Goal: Information Seeking & Learning: Check status

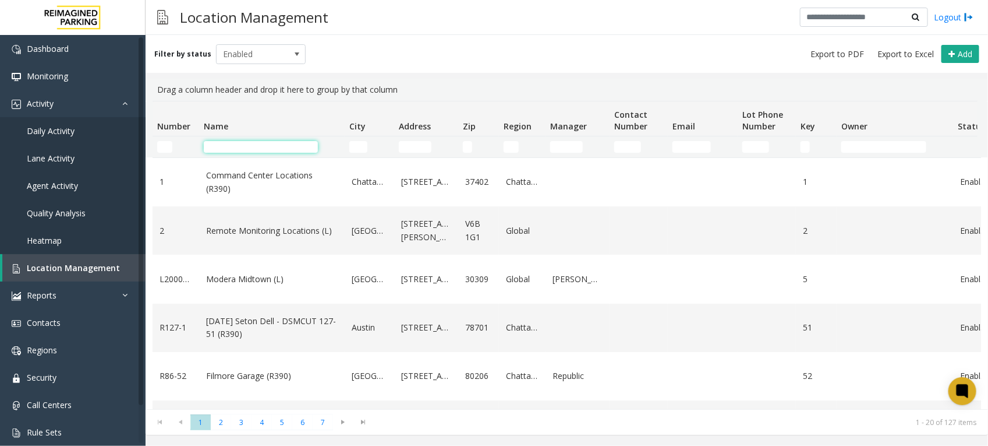
click at [246, 146] on input "Name Filter" at bounding box center [261, 147] width 114 height 12
click at [56, 130] on span "Daily Activity" at bounding box center [51, 130] width 48 height 11
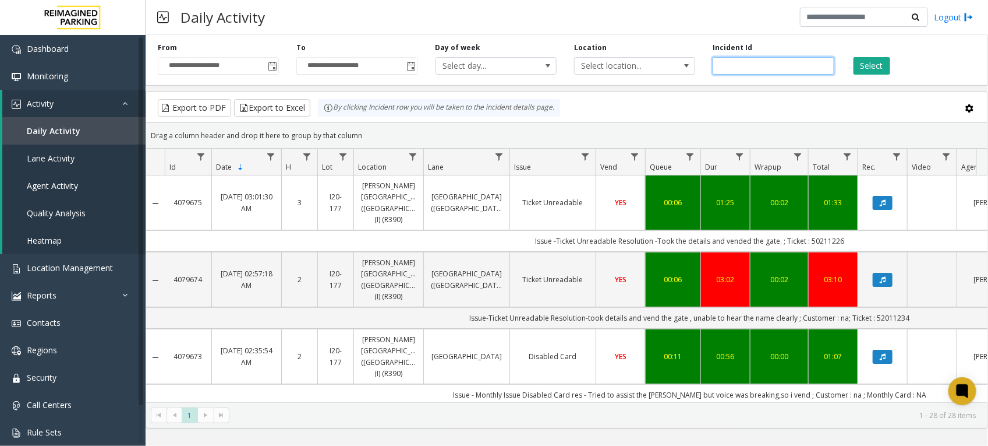
click at [746, 62] on input "number" at bounding box center [773, 65] width 121 height 17
paste input "*******"
type input "*******"
click at [879, 66] on button "Select" at bounding box center [872, 65] width 37 height 17
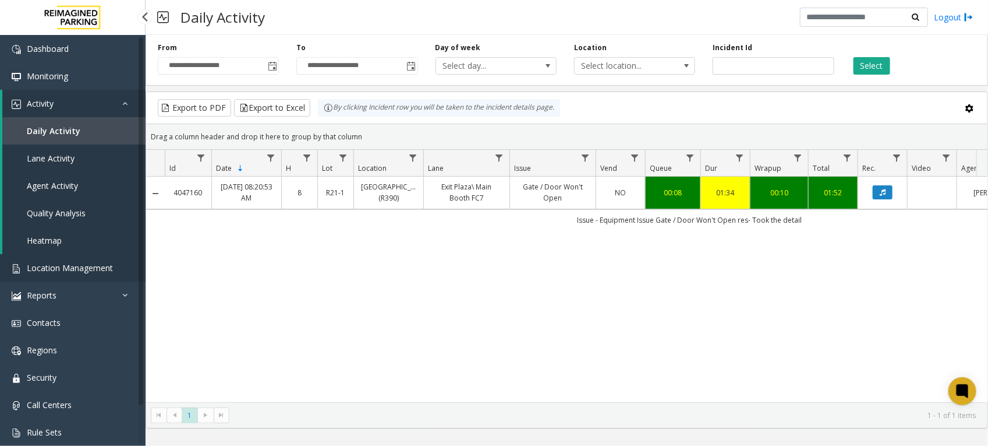
click at [75, 262] on span "Location Management" at bounding box center [70, 267] width 86 height 11
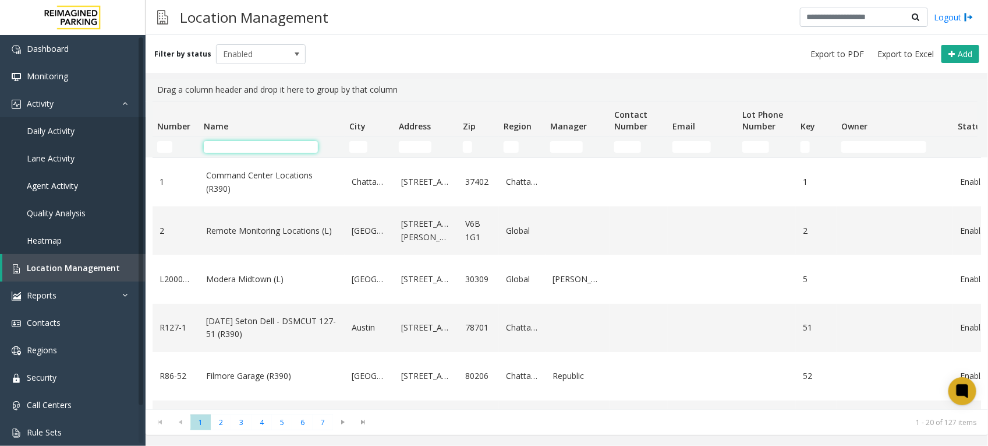
click at [307, 147] on input "Name Filter" at bounding box center [261, 147] width 114 height 12
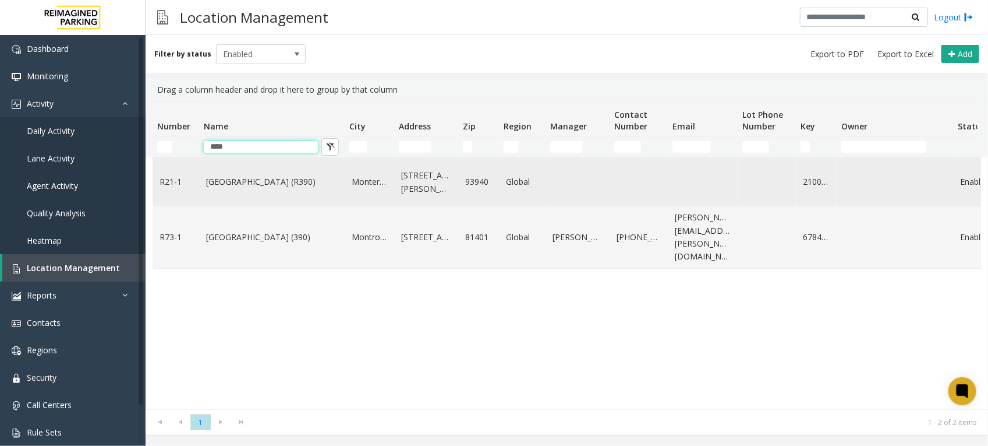
type input "****"
click at [306, 178] on link "[GEOGRAPHIC_DATA] (R390)" at bounding box center [272, 181] width 132 height 13
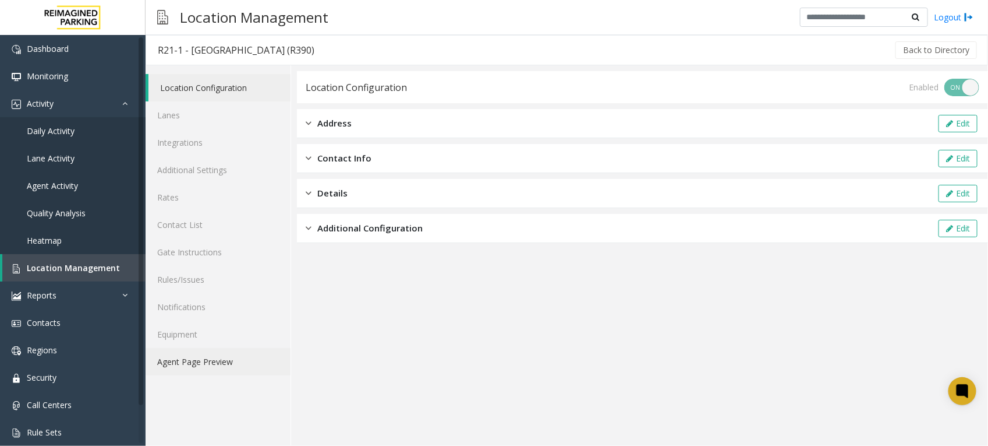
click at [196, 354] on link "Agent Page Preview" at bounding box center [218, 361] width 145 height 27
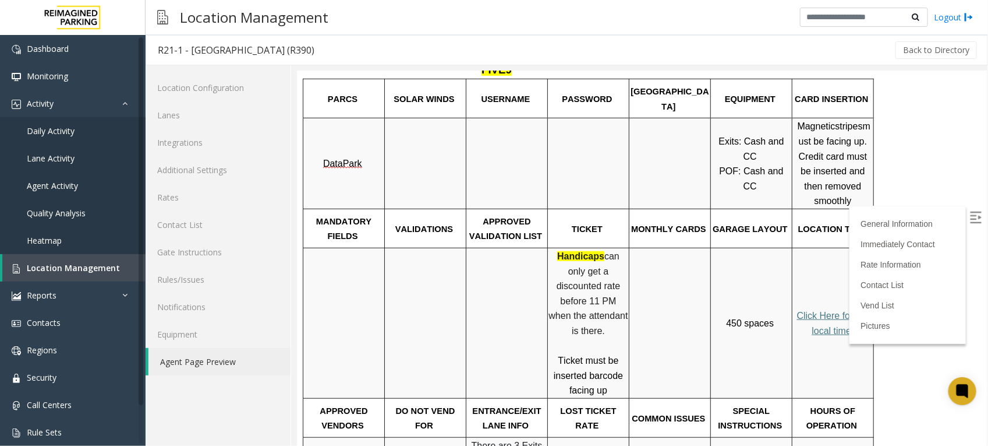
scroll to position [291, 0]
click at [624, 255] on p "Handicaps can only get a discounted rate before 11 PM when the attendant is the…" at bounding box center [588, 294] width 80 height 90
drag, startPoint x: 623, startPoint y: 256, endPoint x: 546, endPoint y: 220, distance: 85.5
click at [546, 248] on tr "Handicaps can only get a discounted rate before 11 PM when the attendant is the…" at bounding box center [588, 323] width 571 height 150
drag, startPoint x: 546, startPoint y: 220, endPoint x: 588, endPoint y: 271, distance: 67.0
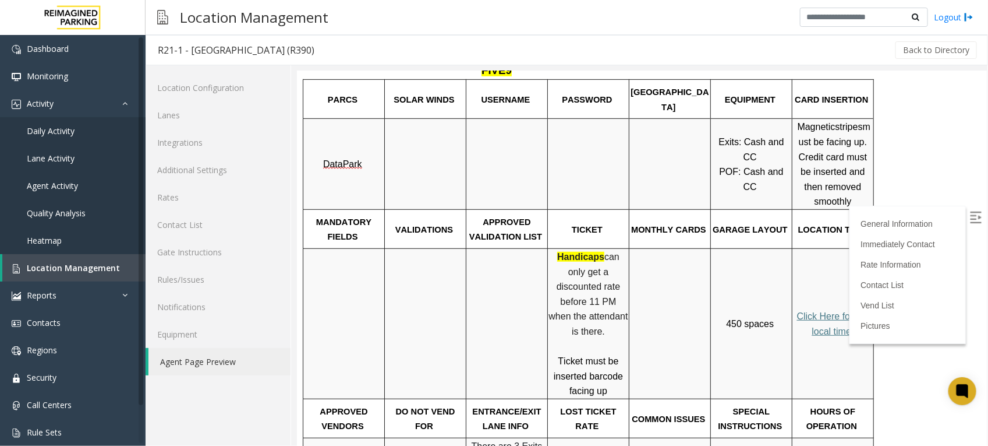
click at [588, 271] on span "can only get a discounted rate before 11 PM when the attendant is there." at bounding box center [589, 293] width 82 height 84
click at [616, 284] on p "Handicaps can only get a discounted rate before 11 PM when the attendant is the…" at bounding box center [588, 294] width 80 height 90
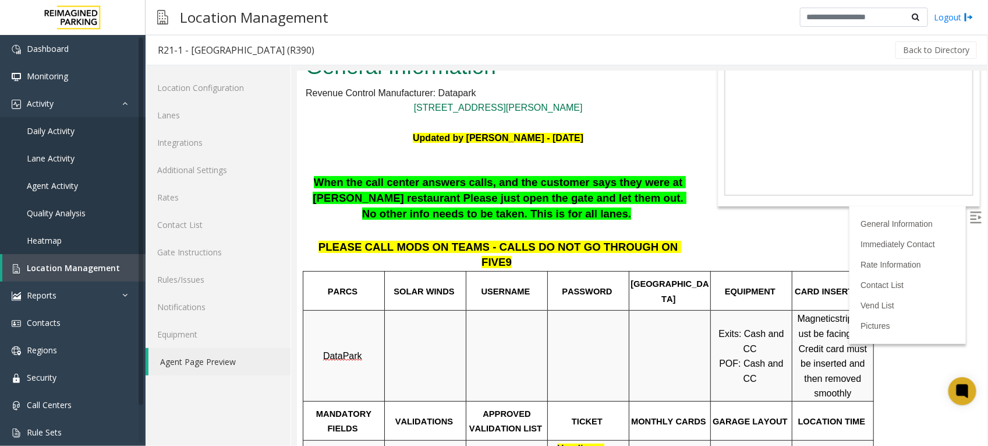
scroll to position [0, 0]
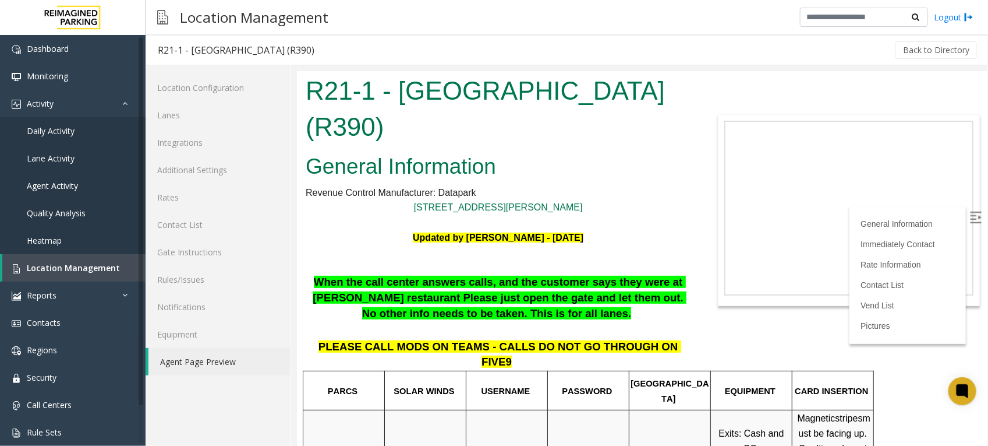
click at [397, 267] on div at bounding box center [497, 267] width 385 height 13
click at [83, 266] on span "Location Management" at bounding box center [73, 267] width 93 height 11
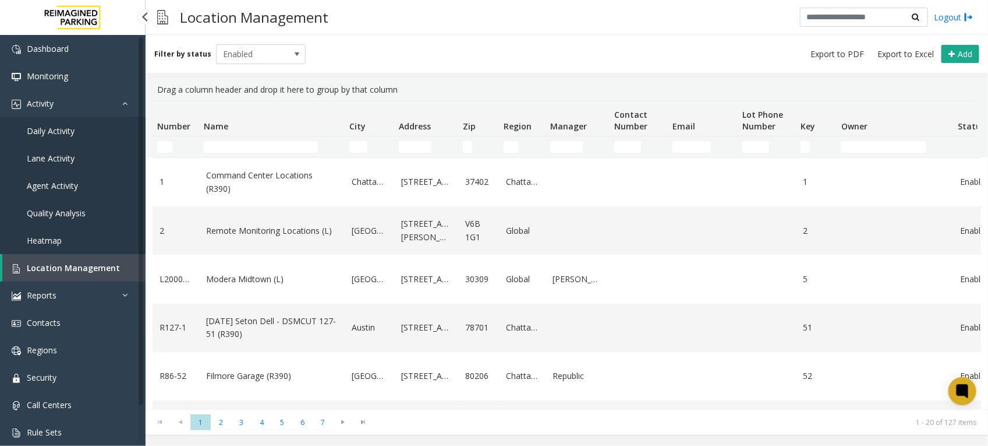
click at [97, 266] on span "Location Management" at bounding box center [73, 267] width 93 height 11
click at [82, 265] on span "Location Management" at bounding box center [73, 267] width 93 height 11
click at [66, 127] on span "Daily Activity" at bounding box center [51, 130] width 48 height 11
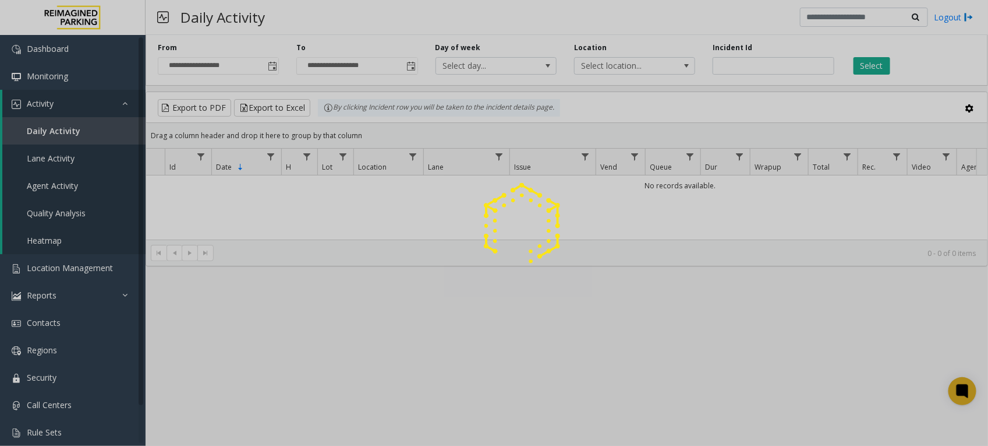
click at [752, 63] on div at bounding box center [494, 223] width 988 height 446
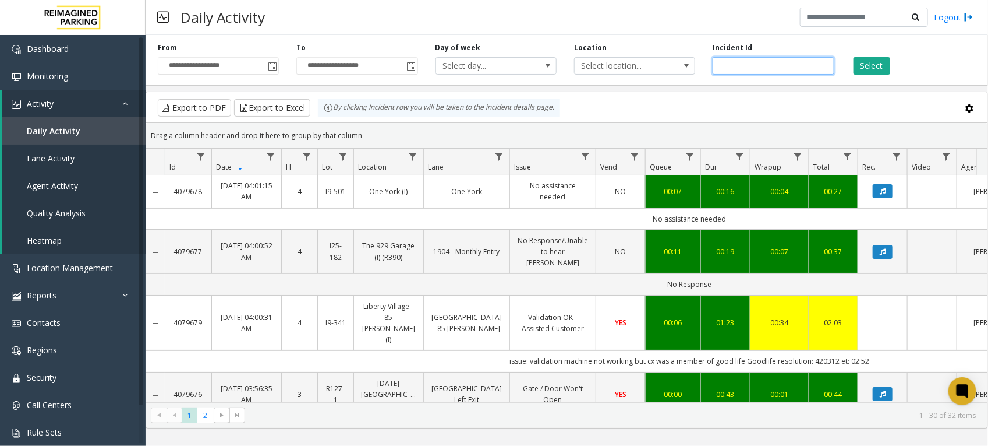
click at [750, 70] on input "number" at bounding box center [773, 65] width 121 height 17
paste input "*******"
type input "*******"
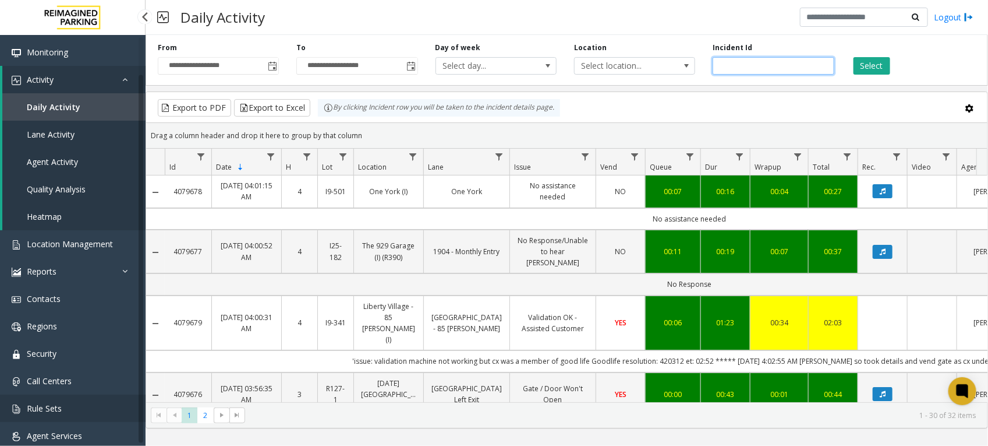
scroll to position [36, 0]
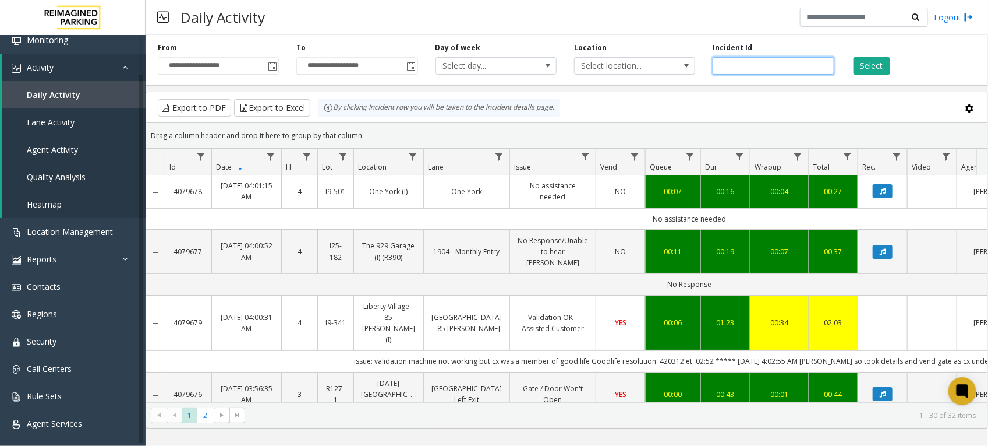
click at [769, 64] on input "*******" at bounding box center [773, 65] width 121 height 17
click at [878, 62] on button "Select" at bounding box center [872, 65] width 37 height 17
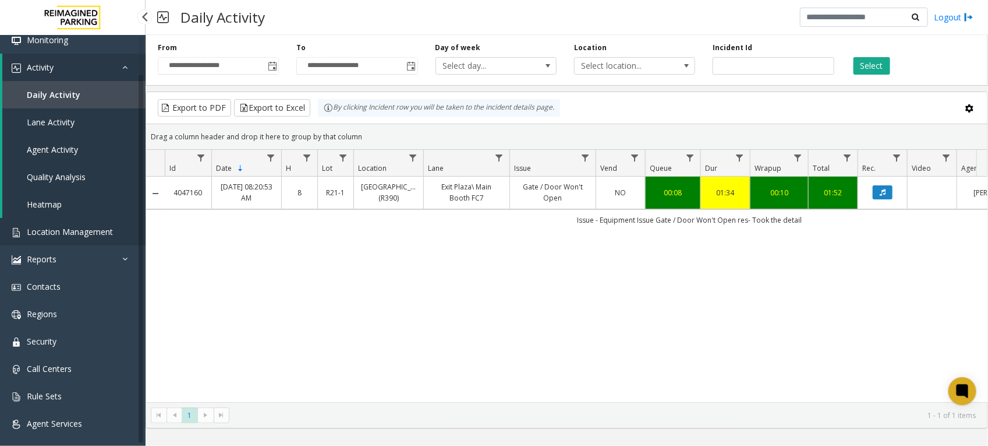
click at [92, 226] on span "Location Management" at bounding box center [70, 231] width 86 height 11
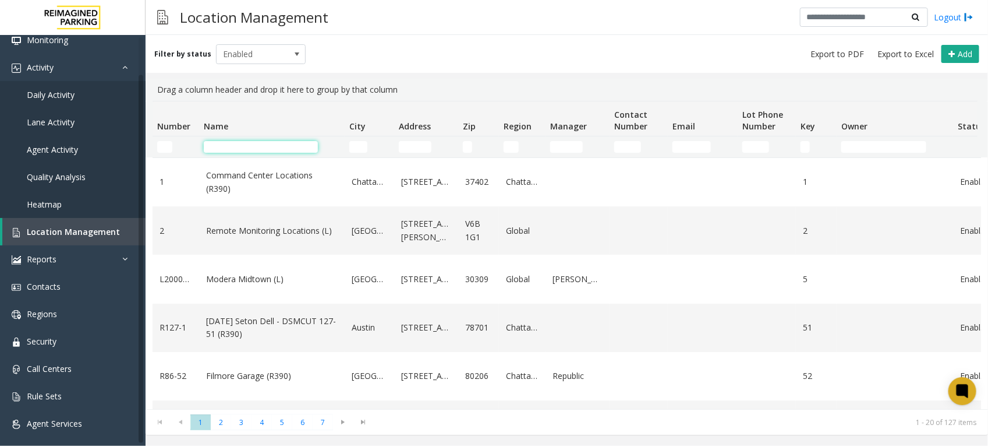
click at [286, 147] on input "Name Filter" at bounding box center [261, 147] width 114 height 12
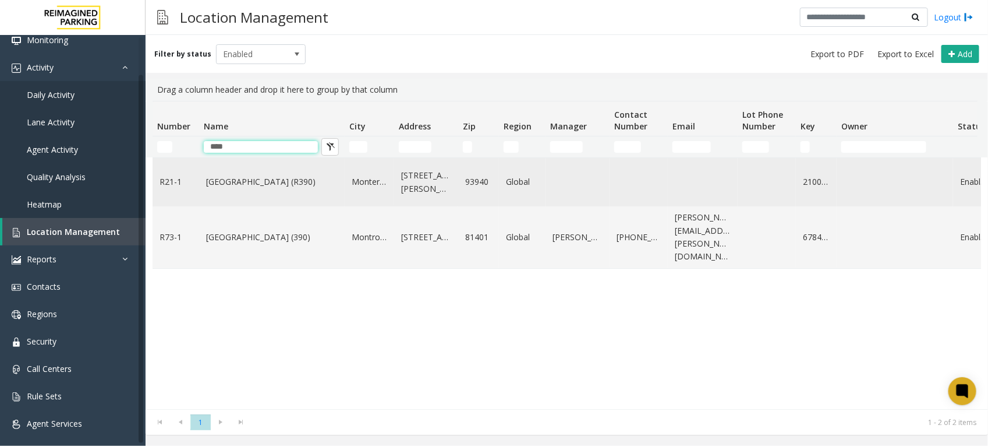
type input "****"
click at [306, 184] on link "[GEOGRAPHIC_DATA] (R390)" at bounding box center [272, 181] width 132 height 13
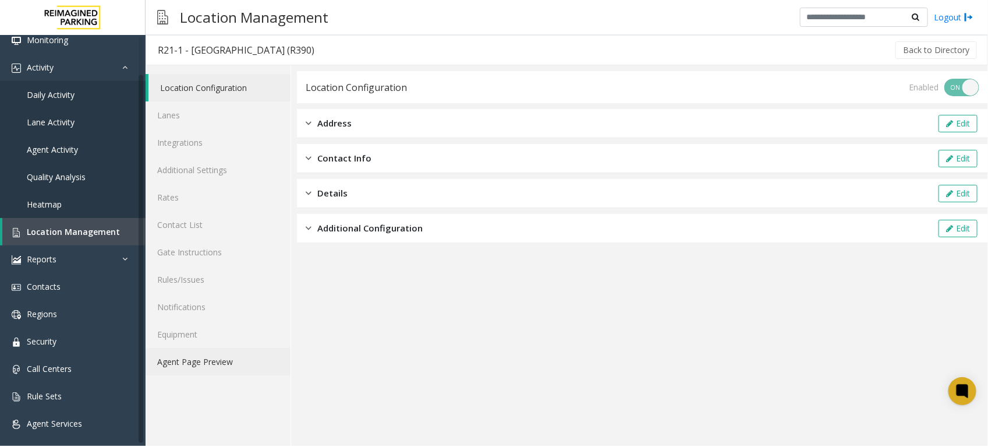
click at [208, 359] on link "Agent Page Preview" at bounding box center [218, 361] width 145 height 27
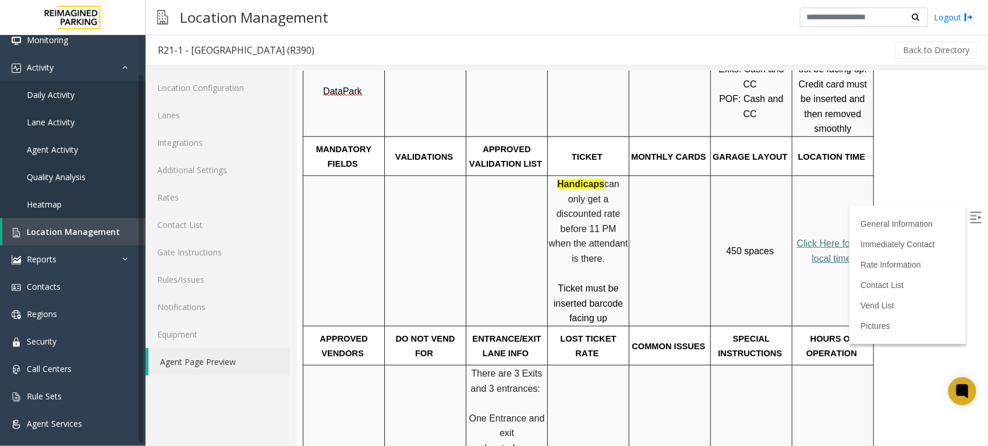
scroll to position [291, 0]
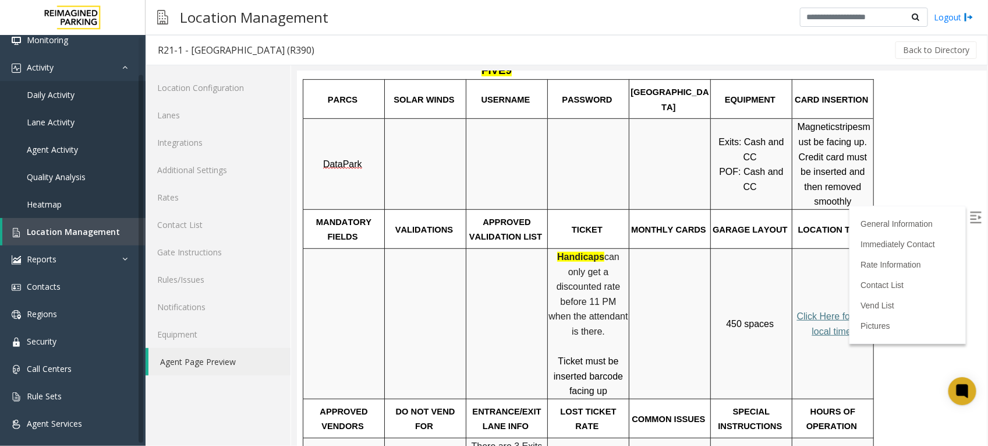
click at [598, 267] on span "can only get a discounted rate before 11 PM when the attendant is there." at bounding box center [589, 293] width 82 height 84
click at [591, 261] on span "can only get a discounted rate before 11 PM when the attendant is there." at bounding box center [589, 293] width 82 height 84
drag, startPoint x: 624, startPoint y: 256, endPoint x: 600, endPoint y: 261, distance: 23.9
click at [600, 261] on span "can only get a discounted rate before 11 PM when the attendant is there." at bounding box center [589, 293] width 82 height 84
drag, startPoint x: 600, startPoint y: 261, endPoint x: 606, endPoint y: 309, distance: 48.6
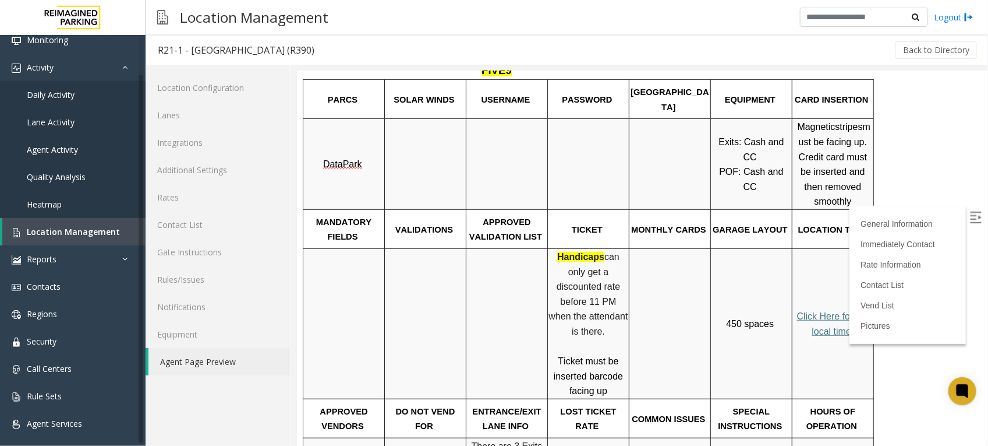
click at [606, 353] on p "Ticket must be inserted barcode facing up" at bounding box center [588, 375] width 80 height 45
click at [557, 269] on span "can only get a discounted rate before 11 PM when the attendant is there." at bounding box center [589, 293] width 82 height 84
drag, startPoint x: 549, startPoint y: 274, endPoint x: 608, endPoint y: 284, distance: 60.1
click at [608, 284] on p "Handicaps can only get a discounted rate before 11 PM when the attendant is the…" at bounding box center [588, 294] width 80 height 90
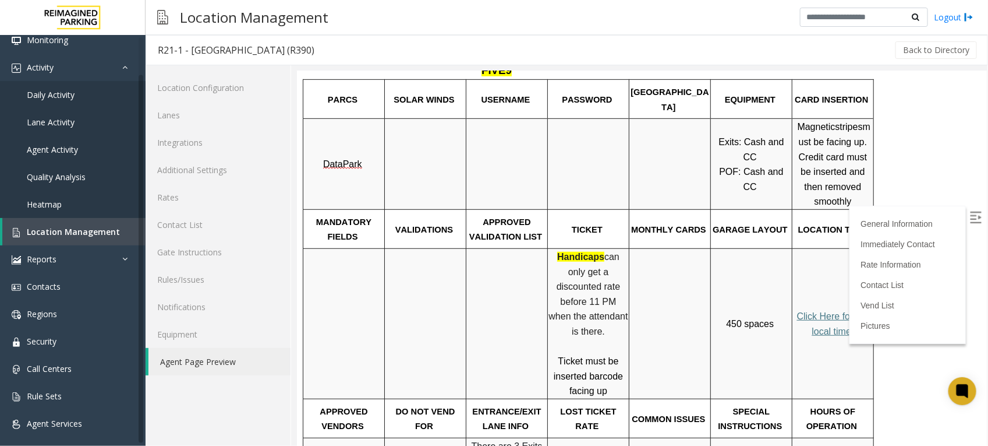
click at [618, 353] on p "Ticket must be inserted barcode facing up" at bounding box center [588, 375] width 80 height 45
click at [595, 355] on span "Ticket must be inserted barcode facing up" at bounding box center [587, 375] width 69 height 40
drag, startPoint x: 568, startPoint y: 315, endPoint x: 605, endPoint y: 343, distance: 46.1
click at [605, 355] on span "Ticket must be inserted barcode facing up" at bounding box center [587, 375] width 69 height 40
drag, startPoint x: 605, startPoint y: 343, endPoint x: 611, endPoint y: 279, distance: 64.3
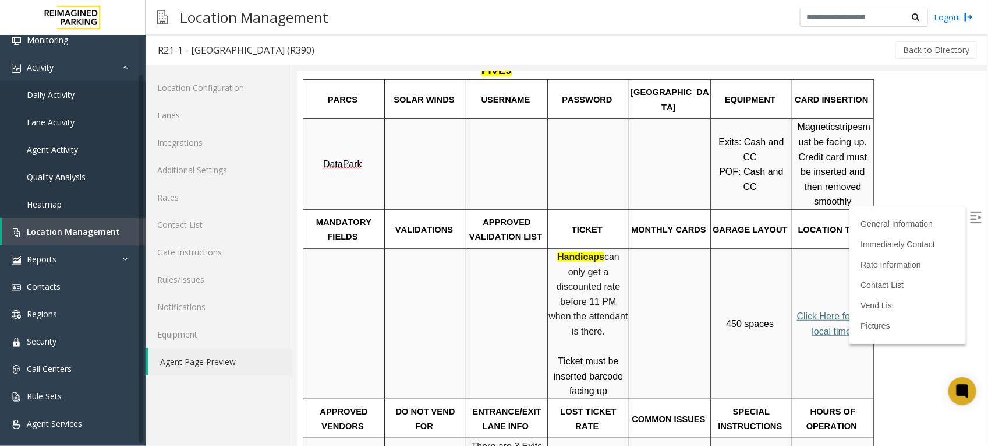
click at [611, 279] on p "Handicaps can only get a discounted rate before 11 PM when the attendant is the…" at bounding box center [588, 294] width 80 height 90
click at [341, 260] on td at bounding box center [344, 323] width 82 height 150
click at [205, 204] on link "Rates" at bounding box center [218, 196] width 145 height 27
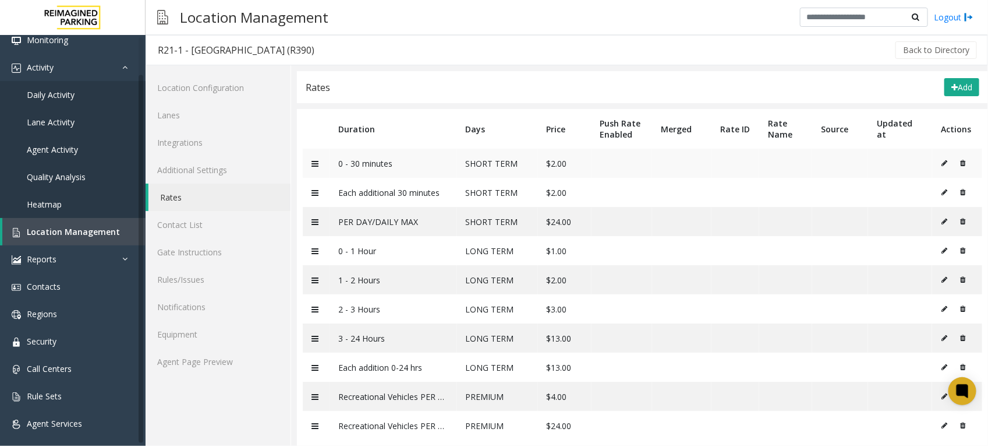
scroll to position [20, 0]
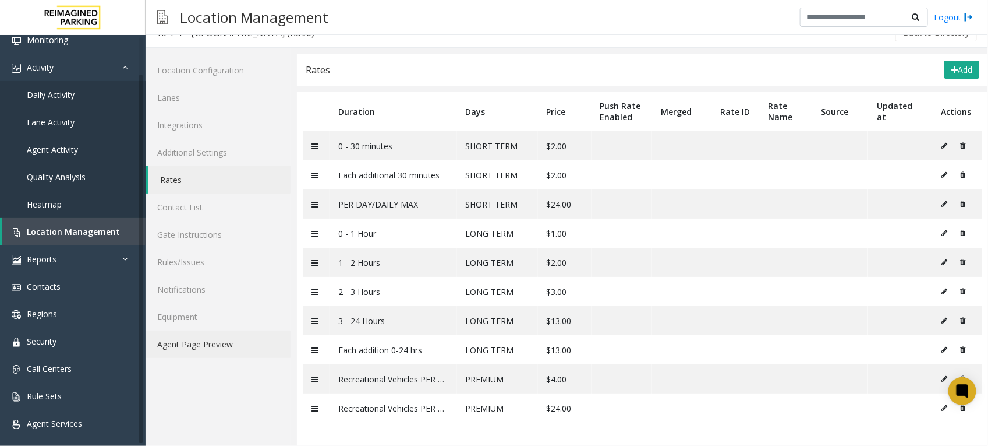
click at [169, 338] on link "Agent Page Preview" at bounding box center [218, 343] width 145 height 27
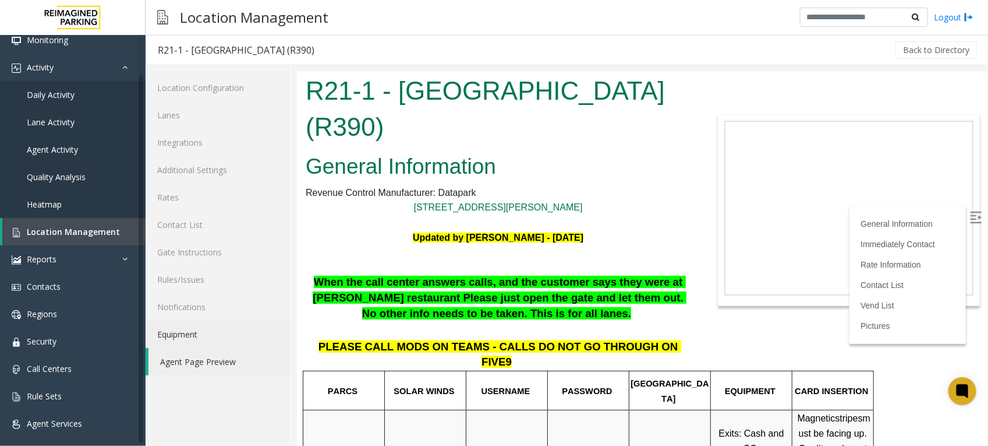
scroll to position [266, 0]
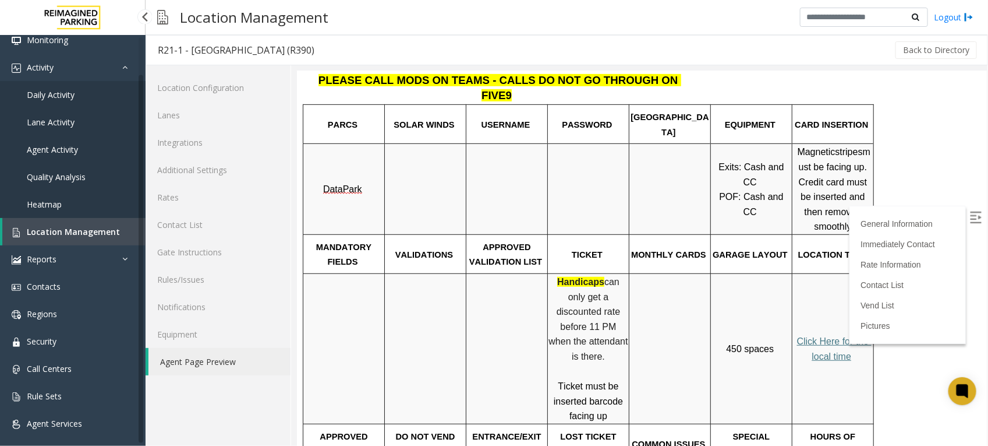
click at [65, 97] on span "Daily Activity" at bounding box center [51, 94] width 48 height 11
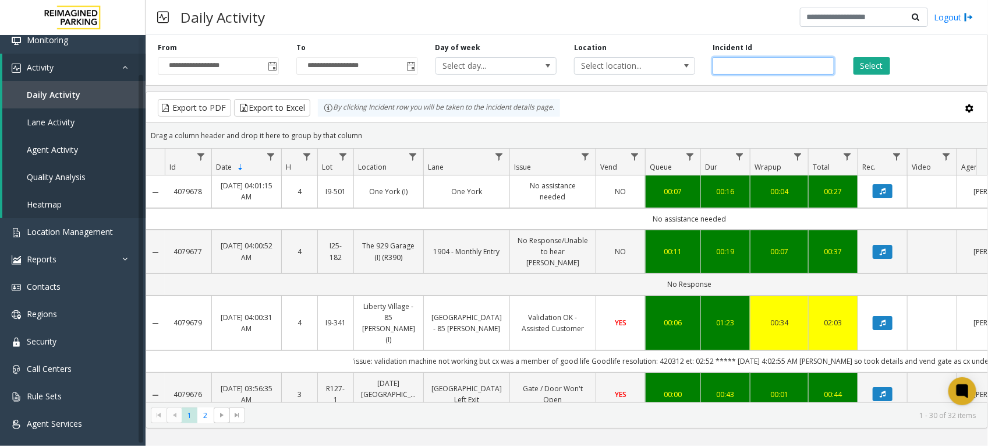
click at [773, 69] on input "number" at bounding box center [773, 65] width 121 height 17
paste input "*******"
type input "*******"
click at [872, 65] on button "Select" at bounding box center [872, 65] width 37 height 17
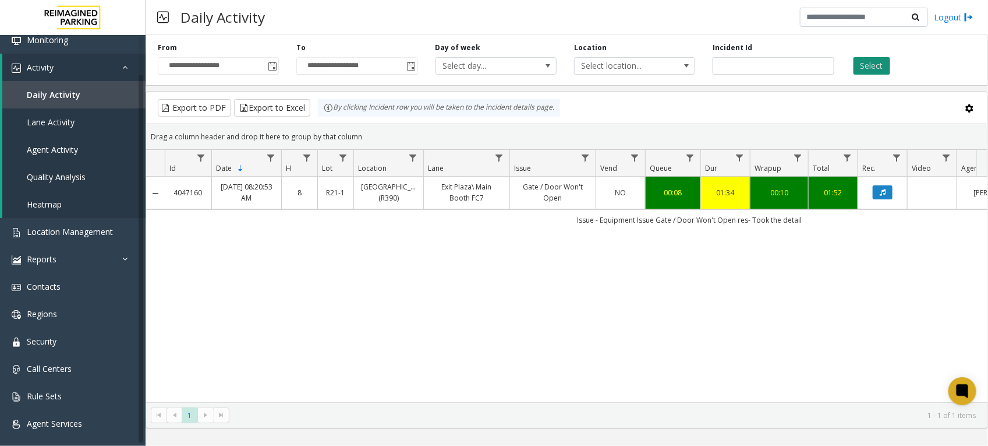
click at [872, 65] on button "Select" at bounding box center [872, 65] width 37 height 17
click at [880, 196] on icon "Data table" at bounding box center [883, 192] width 6 height 7
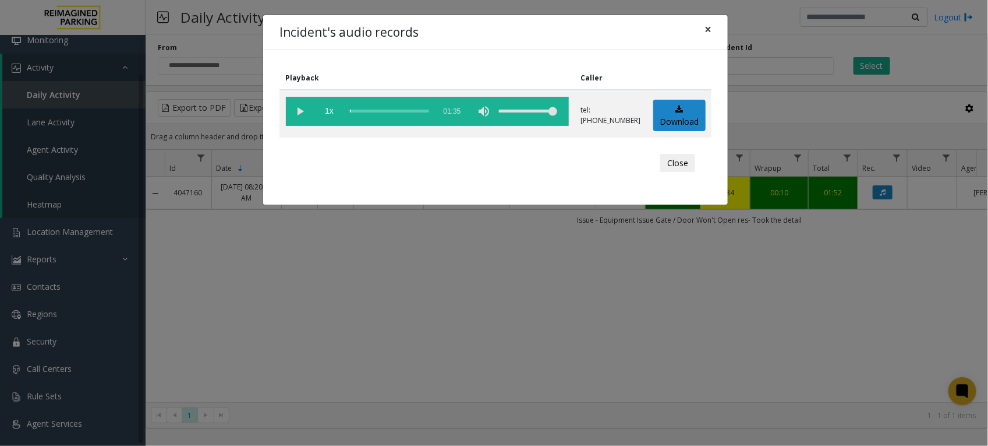
drag, startPoint x: 709, startPoint y: 29, endPoint x: 377, endPoint y: 170, distance: 361.2
click at [387, 206] on div "Incident's audio records × Playback Caller 1x 01:35 tel:[PHONE_NUMBER] Download…" at bounding box center [494, 223] width 988 height 446
click at [674, 167] on button "Close" at bounding box center [677, 163] width 35 height 19
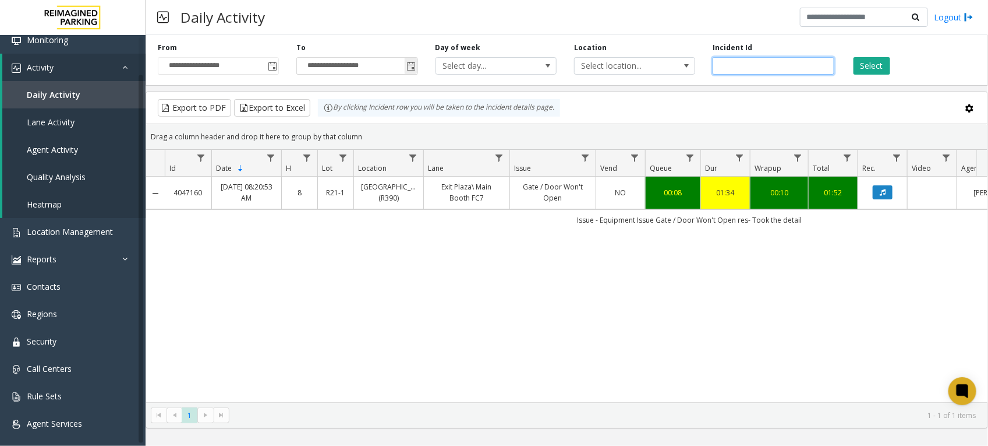
drag, startPoint x: 776, startPoint y: 66, endPoint x: 360, endPoint y: 67, distance: 416.4
click at [368, 62] on div "**********" at bounding box center [567, 57] width 843 height 55
paste input "number"
type input "*******"
click at [870, 64] on button "Select" at bounding box center [872, 65] width 37 height 17
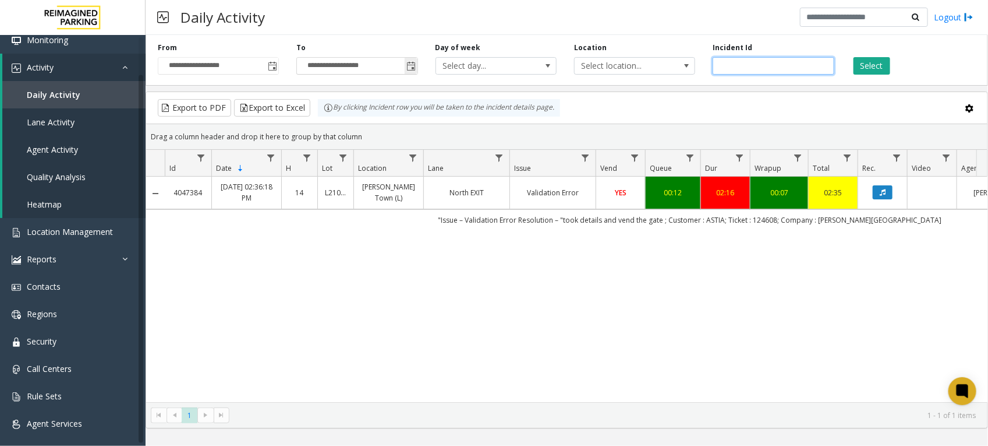
drag, startPoint x: 751, startPoint y: 66, endPoint x: 300, endPoint y: 62, distance: 451.4
click at [300, 62] on div "**********" at bounding box center [567, 57] width 843 height 55
paste input "number"
type input "*******"
click at [871, 63] on button "Select" at bounding box center [872, 65] width 37 height 17
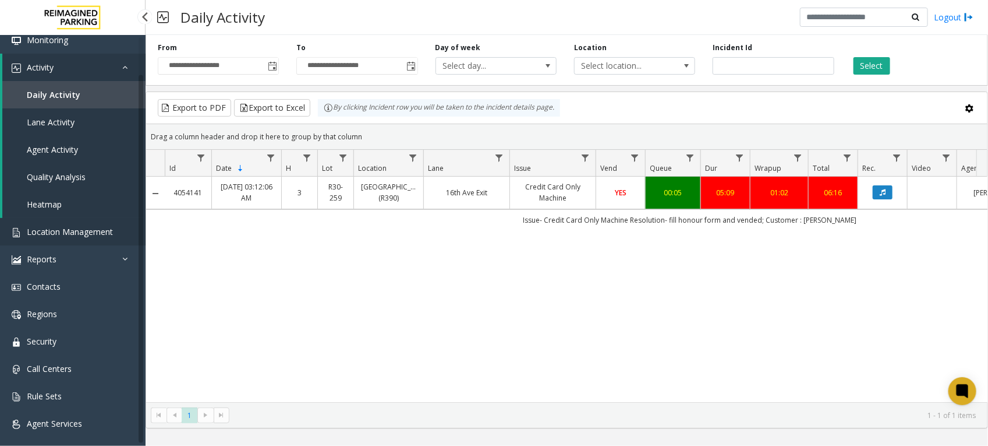
click at [61, 228] on span "Location Management" at bounding box center [70, 231] width 86 height 11
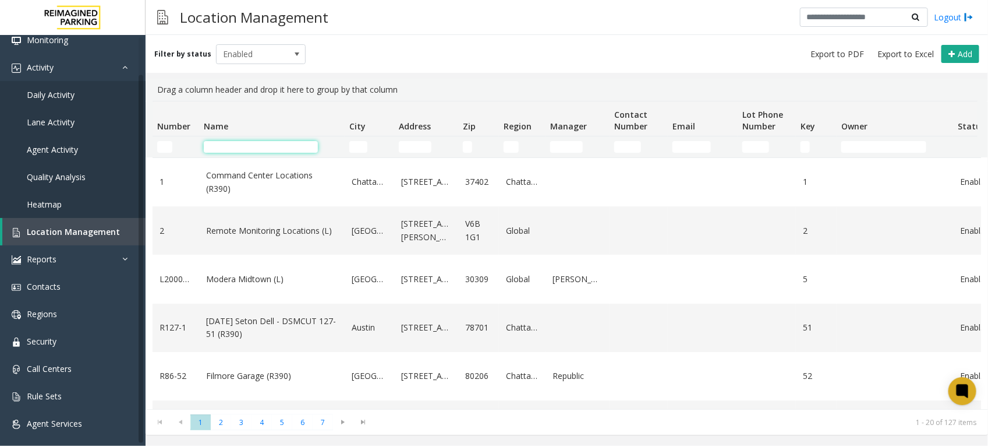
click at [264, 144] on input "Name Filter" at bounding box center [261, 147] width 114 height 12
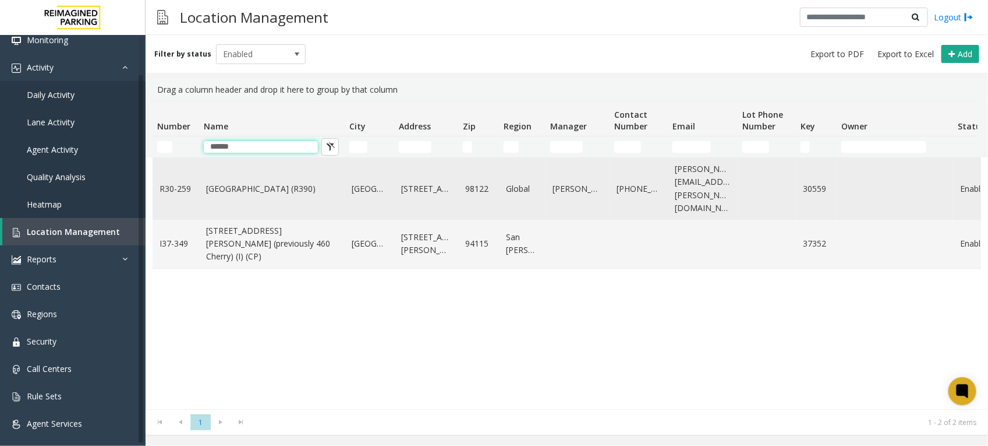
type input "******"
click at [260, 182] on link "[GEOGRAPHIC_DATA] (R390)" at bounding box center [272, 188] width 132 height 13
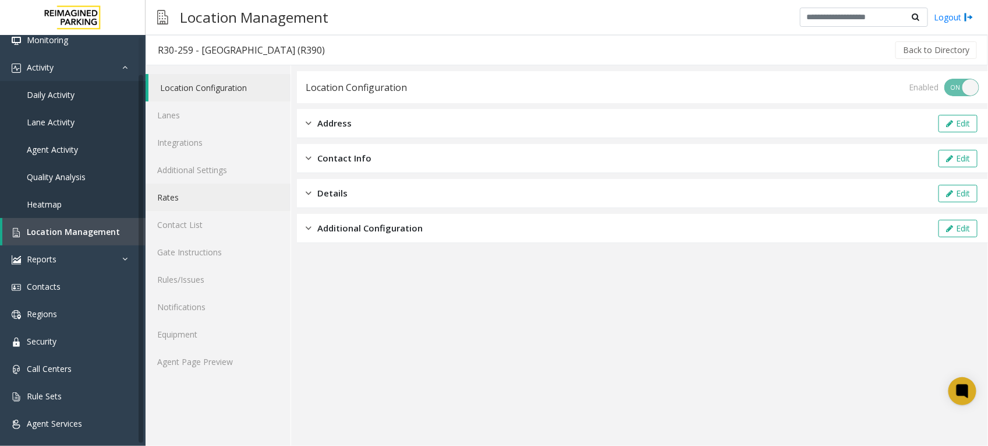
click at [176, 199] on link "Rates" at bounding box center [218, 196] width 145 height 27
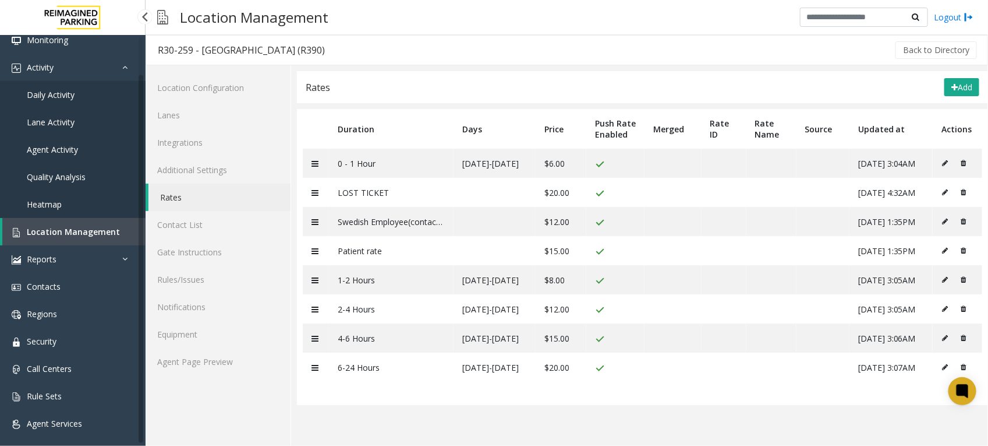
click at [75, 234] on span "Location Management" at bounding box center [73, 231] width 93 height 11
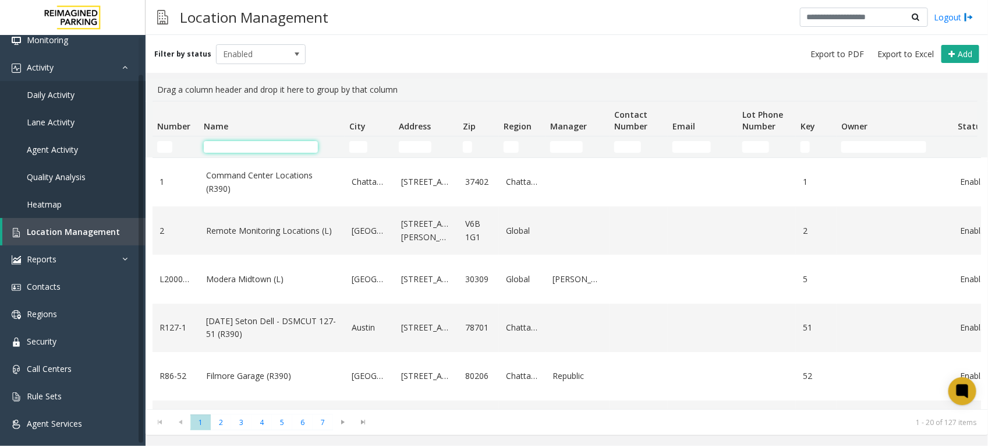
click at [238, 149] on input "Name Filter" at bounding box center [261, 147] width 114 height 12
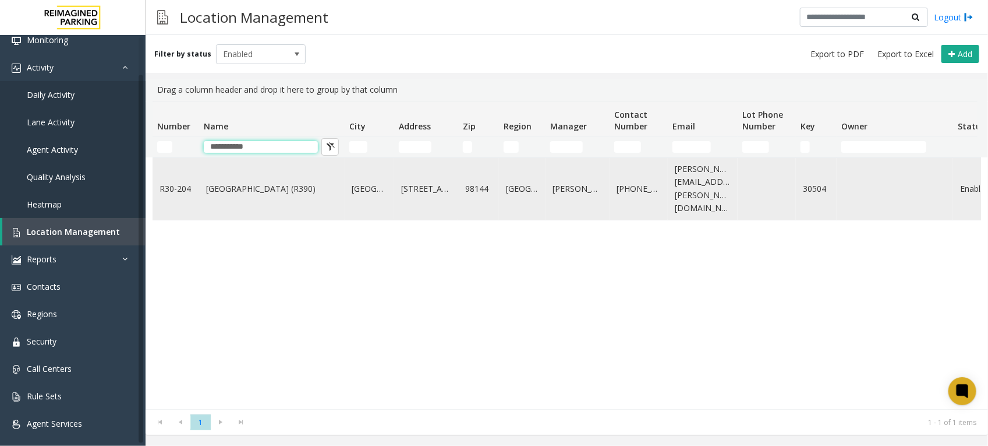
type input "**********"
click at [273, 184] on link "[GEOGRAPHIC_DATA] (R390)" at bounding box center [272, 188] width 132 height 13
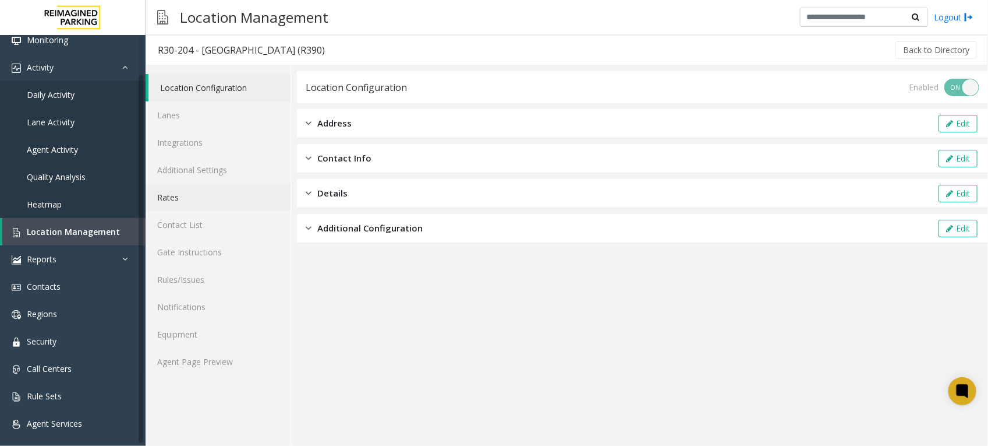
click at [179, 196] on link "Rates" at bounding box center [218, 196] width 145 height 27
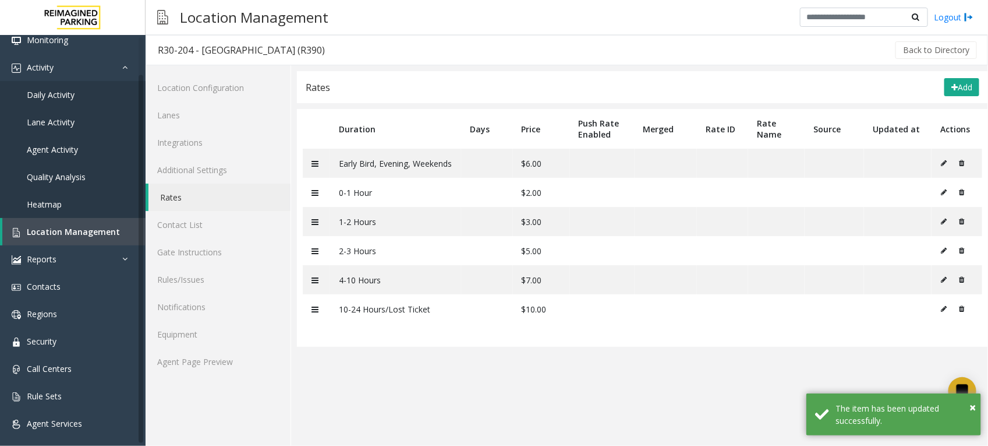
drag, startPoint x: 334, startPoint y: 123, endPoint x: 784, endPoint y: 354, distance: 506.1
click at [784, 354] on app-rates "Rates Add Duration Days Price Push Rate Enabled Merged Rate ID Rate Name Source…" at bounding box center [642, 258] width 691 height 374
click at [593, 359] on app-rates "Rates Add Duration Days Price Push Rate Enabled Merged Rate ID Rate Name Source…" at bounding box center [642, 258] width 691 height 374
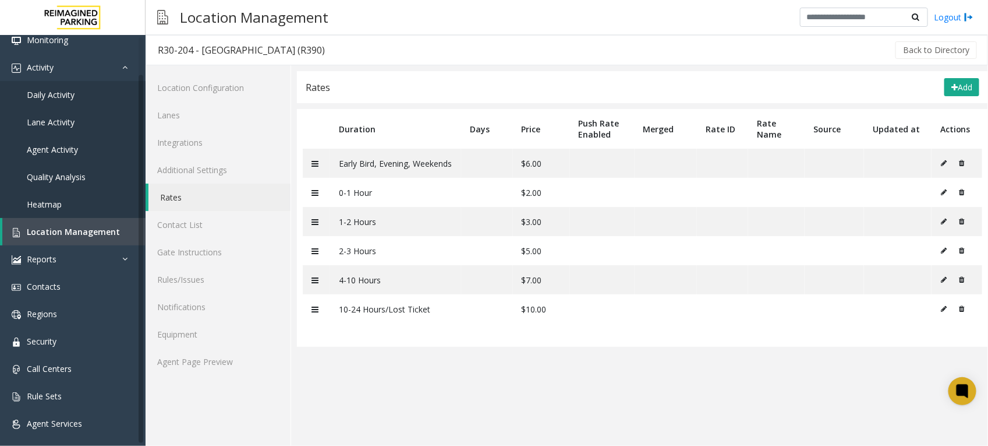
click at [331, 394] on app-rates "Rates Add Duration Days Price Push Rate Enabled Merged Rate ID Rate Name Source…" at bounding box center [642, 258] width 691 height 374
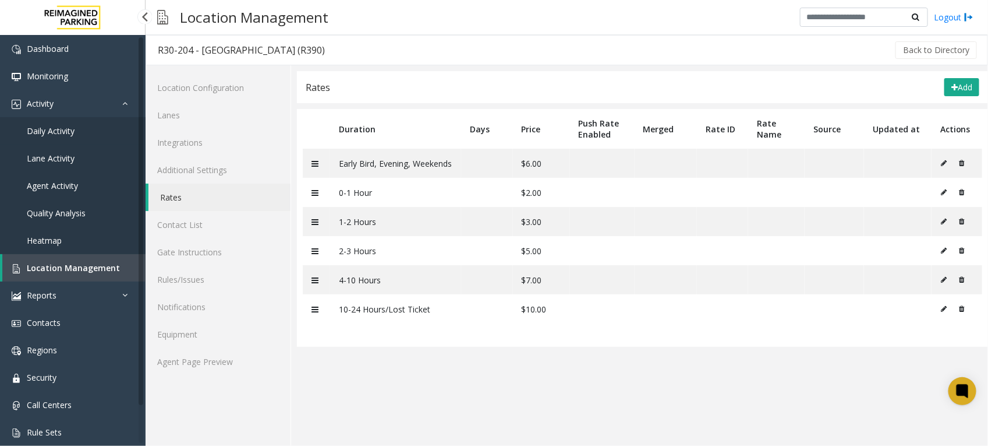
click at [58, 132] on span "Daily Activity" at bounding box center [51, 130] width 48 height 11
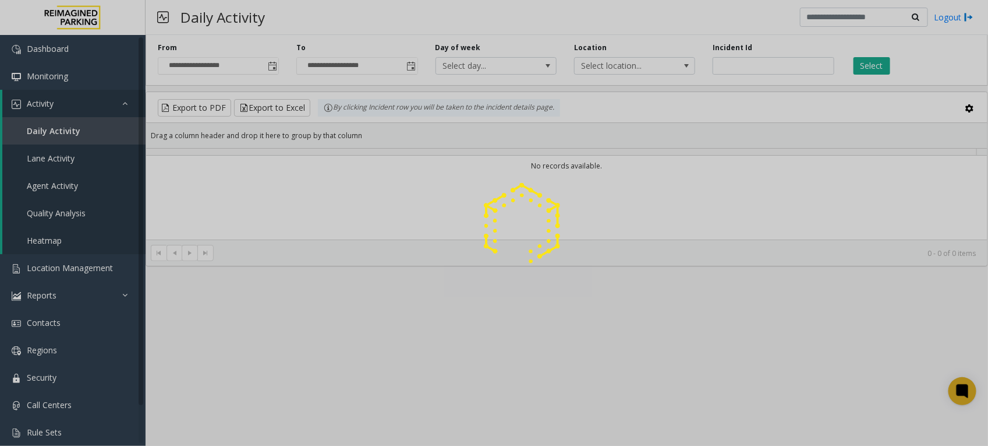
click at [744, 67] on div at bounding box center [494, 223] width 988 height 446
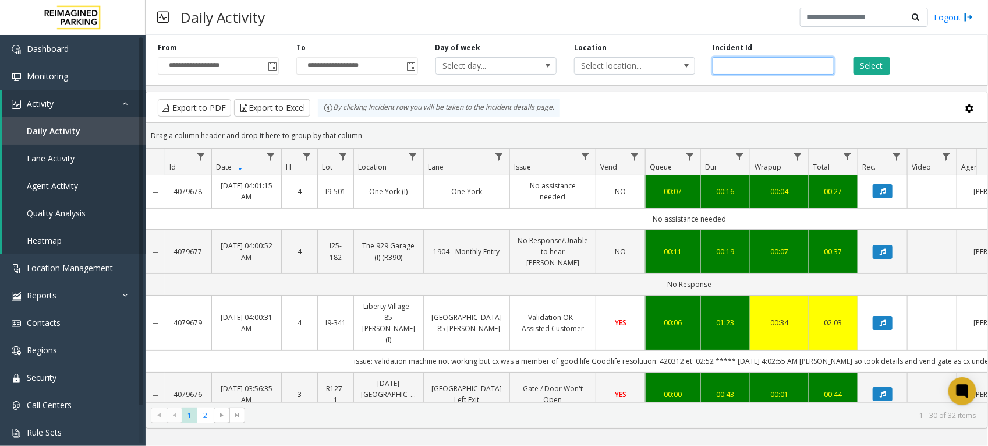
click at [744, 67] on input "number" at bounding box center [773, 65] width 121 height 17
paste input "*******"
type input "*******"
click at [868, 66] on button "Select" at bounding box center [872, 65] width 37 height 17
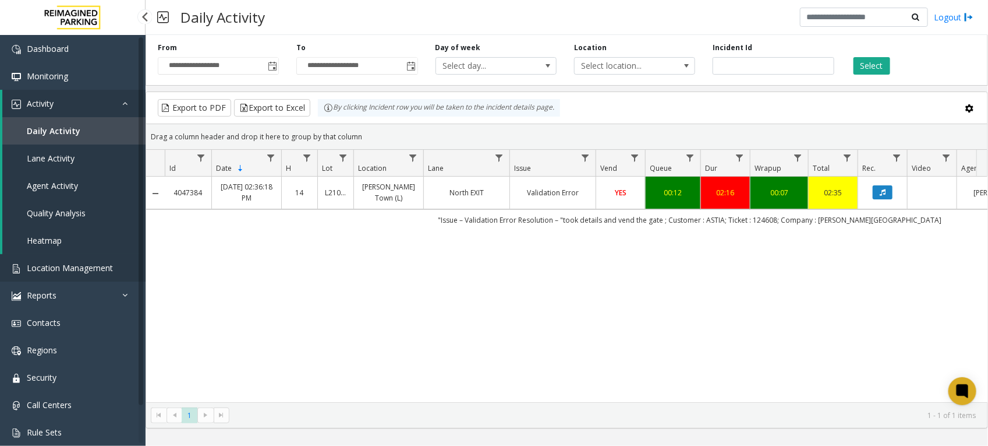
click at [59, 268] on span "Location Management" at bounding box center [70, 267] width 86 height 11
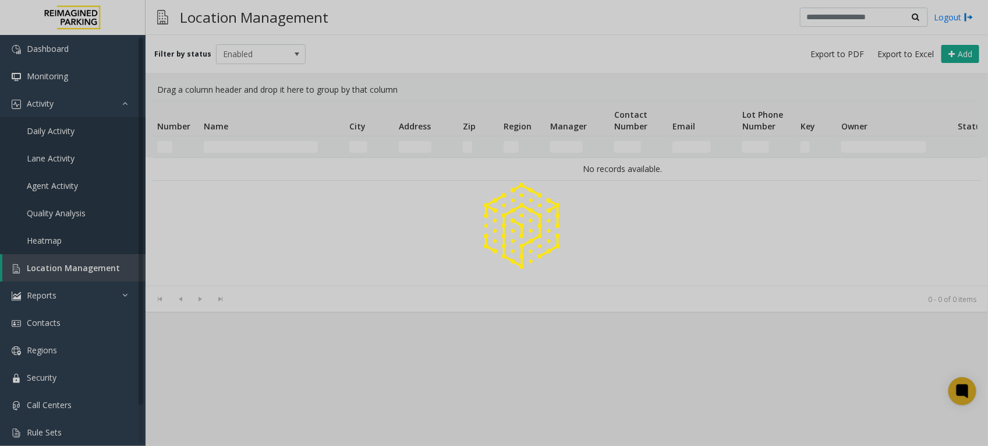
click at [265, 144] on div at bounding box center [494, 223] width 988 height 446
click at [271, 153] on div at bounding box center [494, 223] width 988 height 446
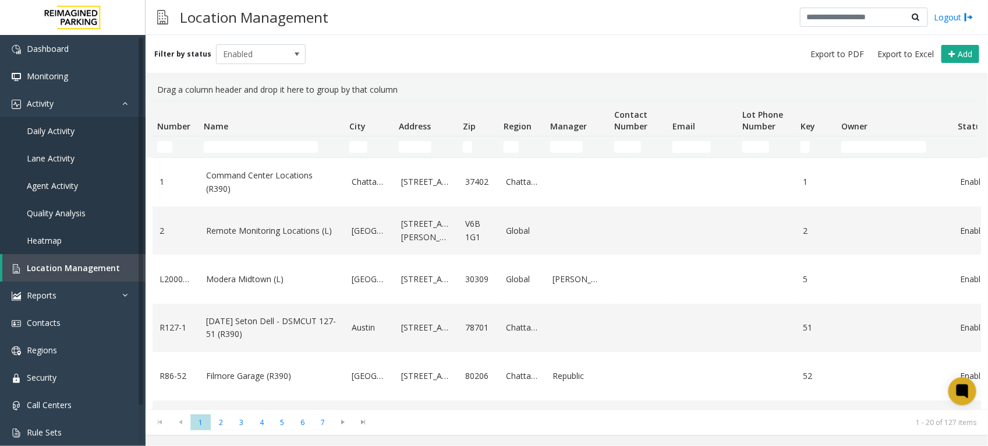
click at [271, 153] on td "Name Filter" at bounding box center [272, 146] width 146 height 21
click at [271, 150] on input "Name Filter" at bounding box center [261, 147] width 114 height 12
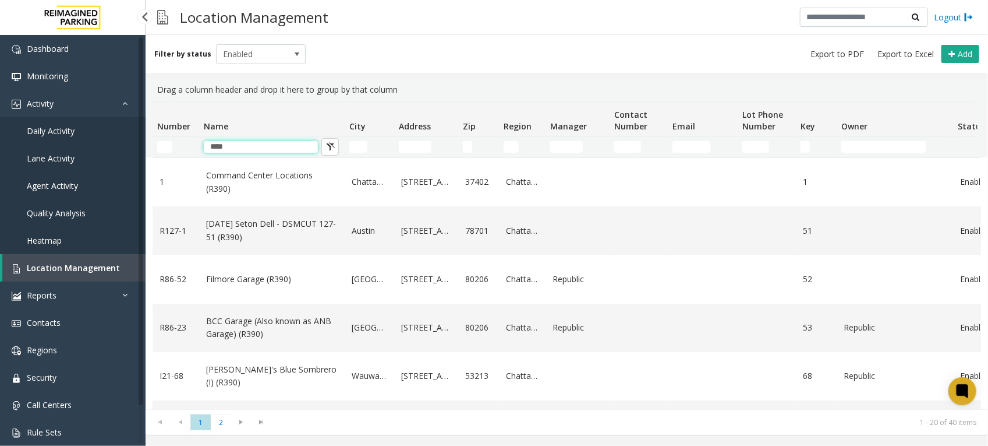
drag, startPoint x: 266, startPoint y: 147, endPoint x: -337, endPoint y: 119, distance: 603.4
click at [0, 119] on html "Dashboard Monitoring Activity Daily Activity Lane Activity Agent Activity Quali…" at bounding box center [494, 223] width 988 height 446
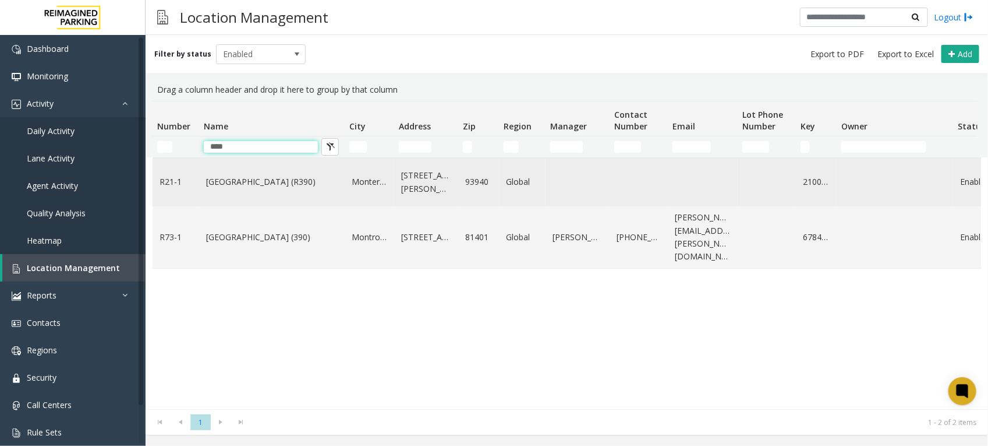
type input "****"
click at [235, 176] on link "[GEOGRAPHIC_DATA] (R390)" at bounding box center [272, 181] width 132 height 13
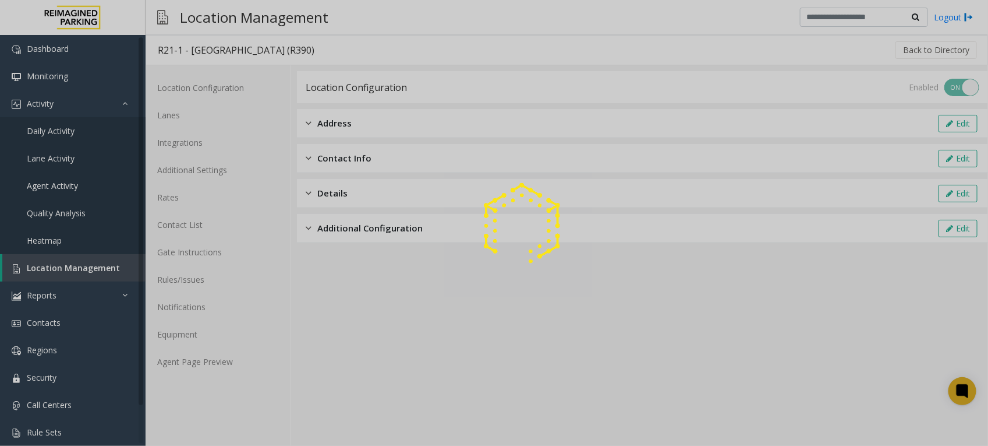
click at [184, 352] on div at bounding box center [494, 223] width 988 height 446
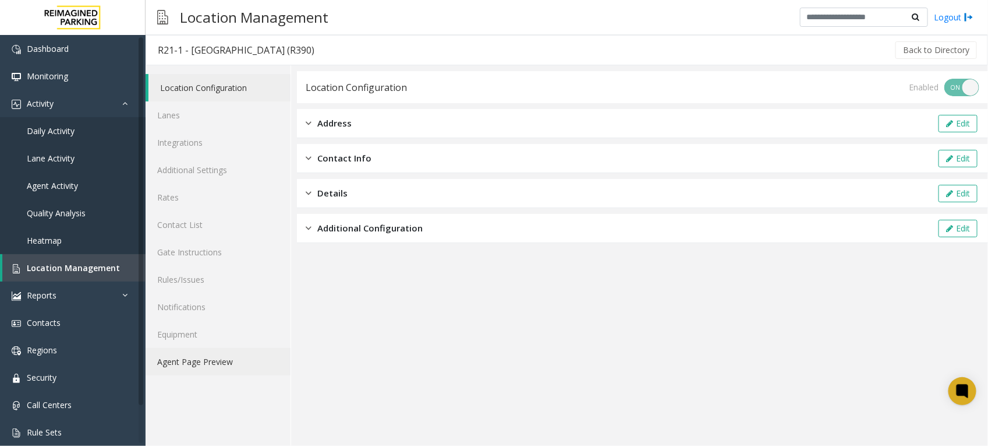
click at [189, 359] on link "Agent Page Preview" at bounding box center [218, 361] width 145 height 27
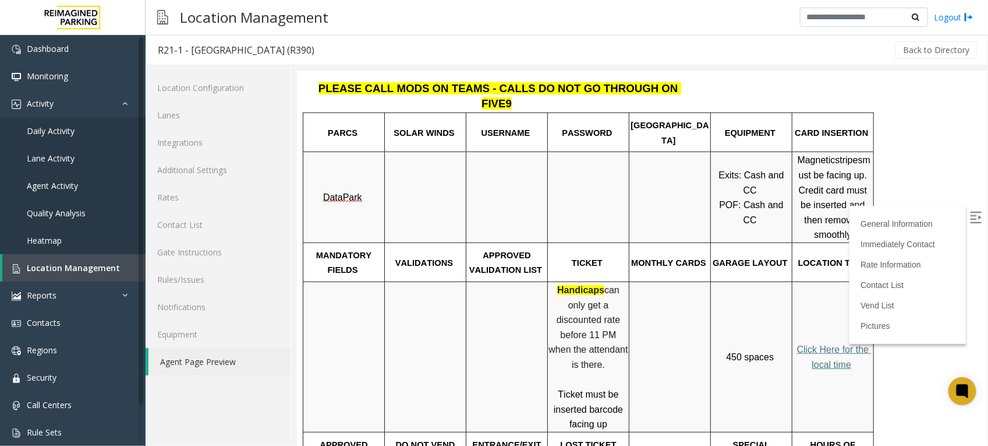
scroll to position [291, 0]
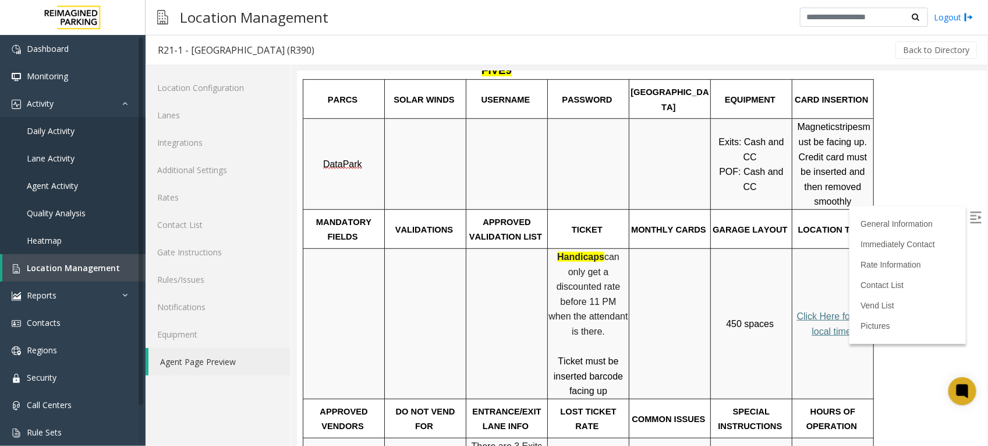
click at [603, 278] on p "Handicaps can only get a discounted rate before 11 PM when the attendant is the…" at bounding box center [588, 294] width 80 height 90
click at [620, 288] on p "Handicaps can only get a discounted rate before 11 PM when the attendant is the…" at bounding box center [588, 294] width 80 height 90
drag, startPoint x: 620, startPoint y: 288, endPoint x: 550, endPoint y: 228, distance: 91.7
click at [550, 249] on p "Handicaps can only get a discounted rate before 11 PM when the attendant is the…" at bounding box center [588, 294] width 80 height 90
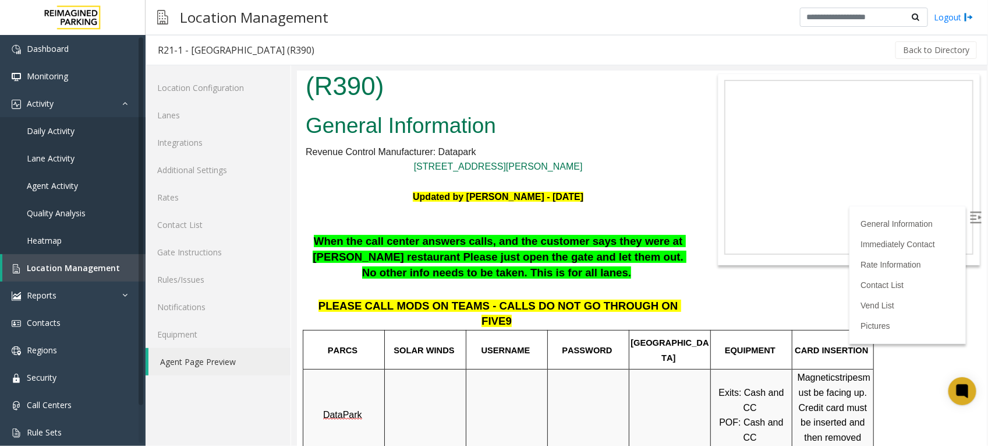
scroll to position [0, 0]
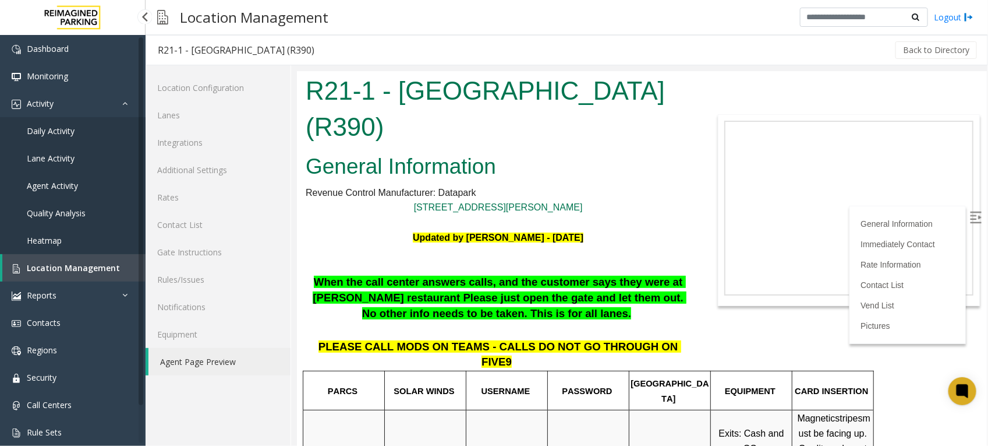
click at [74, 264] on span "Location Management" at bounding box center [73, 267] width 93 height 11
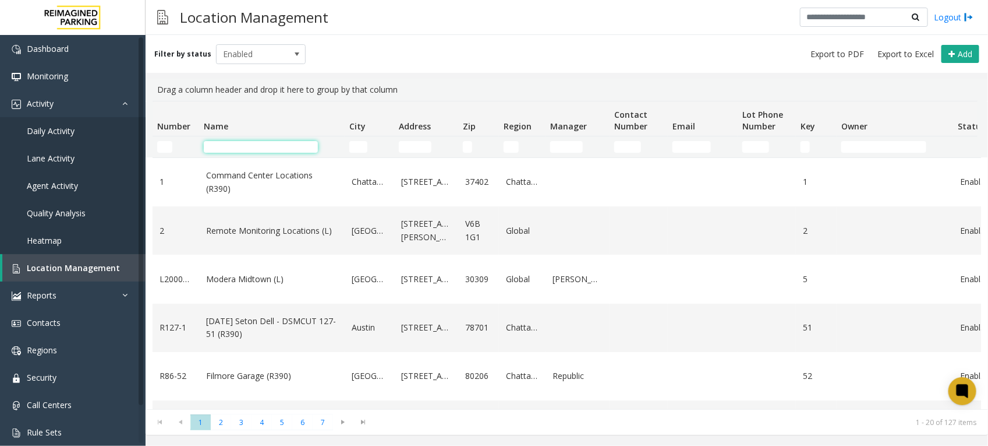
click at [283, 149] on input "Name Filter" at bounding box center [261, 147] width 114 height 12
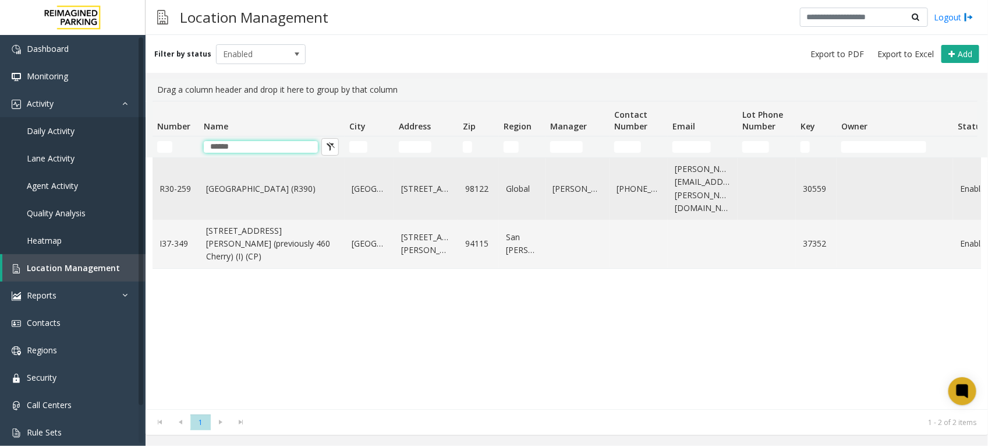
type input "******"
click at [252, 182] on link "[GEOGRAPHIC_DATA] (R390)" at bounding box center [272, 188] width 132 height 13
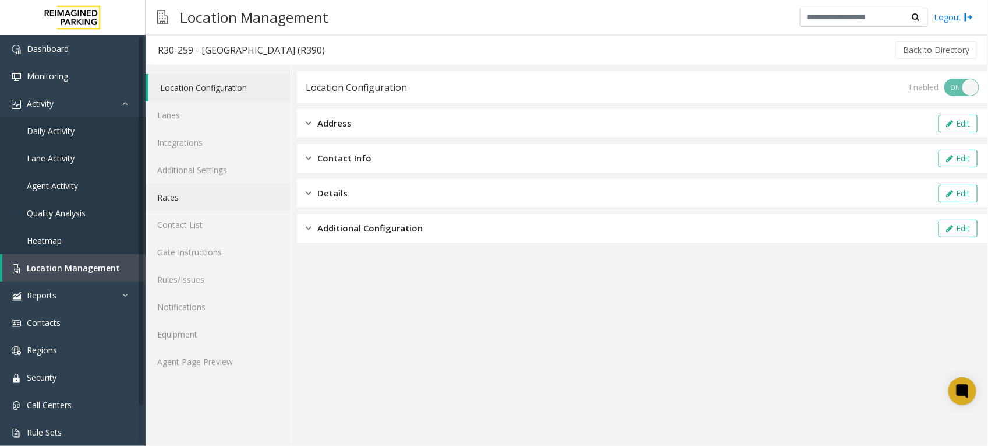
click at [170, 193] on link "Rates" at bounding box center [218, 196] width 145 height 27
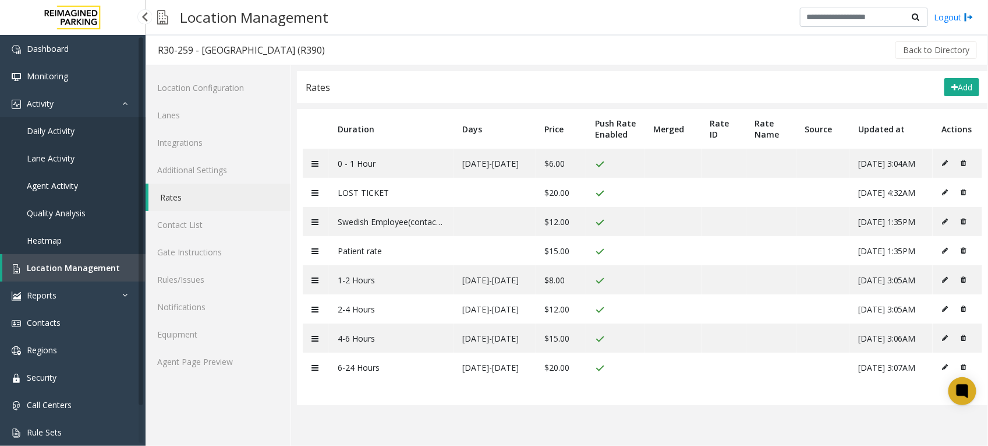
click at [82, 271] on span "Location Management" at bounding box center [73, 267] width 93 height 11
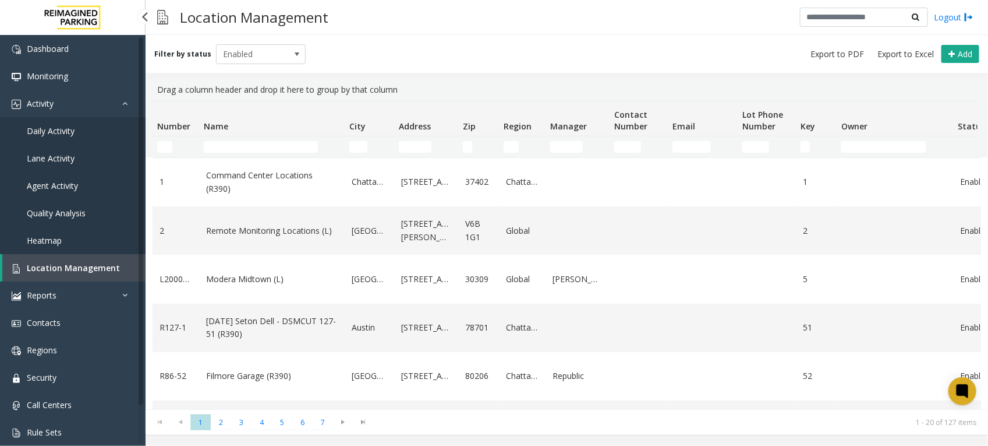
click at [61, 129] on span "Daily Activity" at bounding box center [51, 130] width 48 height 11
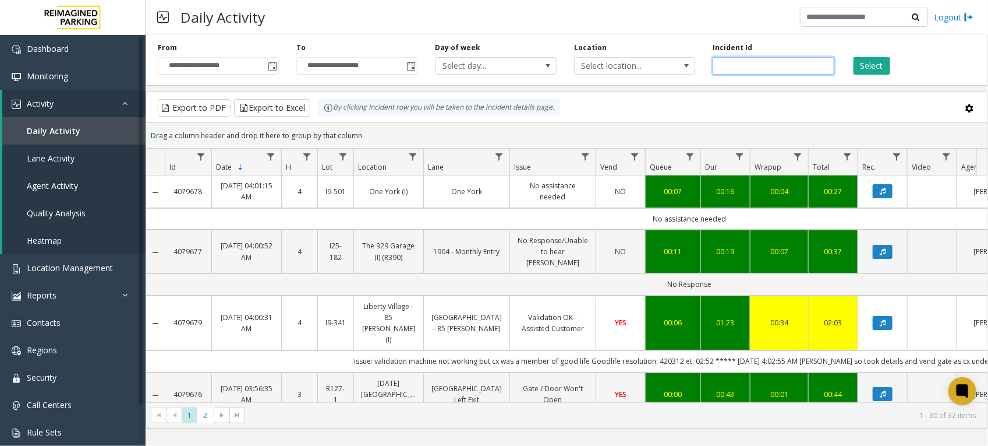
click at [750, 65] on input "number" at bounding box center [773, 65] width 121 height 17
paste input "*******"
type input "*******"
click at [886, 63] on button "Select" at bounding box center [872, 65] width 37 height 17
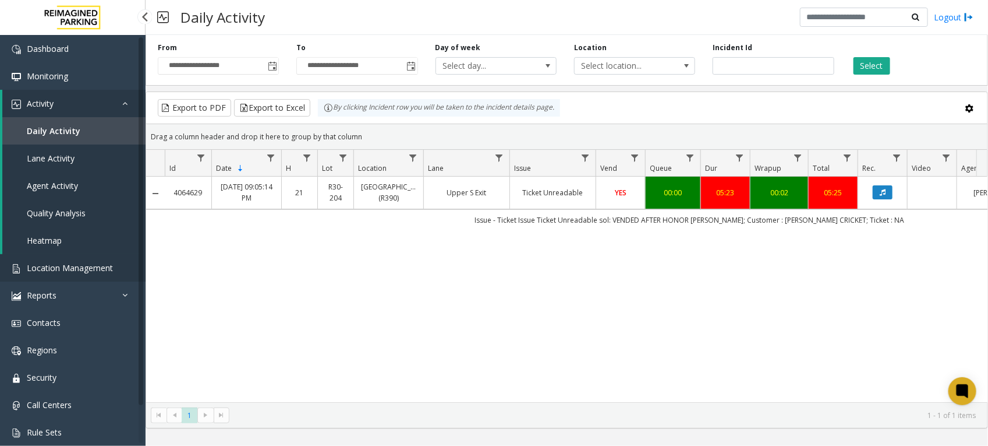
click at [45, 266] on span "Location Management" at bounding box center [70, 267] width 86 height 11
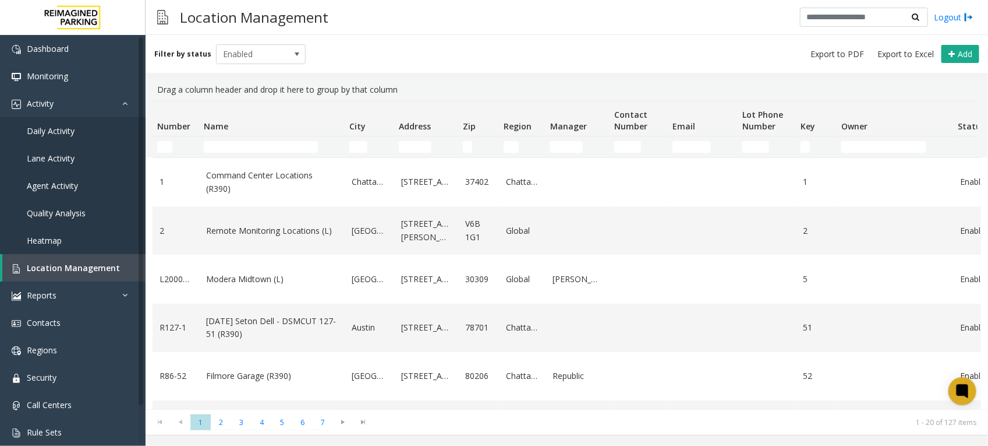
click at [224, 139] on td "Name Filter" at bounding box center [272, 146] width 146 height 21
click at [230, 147] on input "Name Filter" at bounding box center [261, 147] width 114 height 12
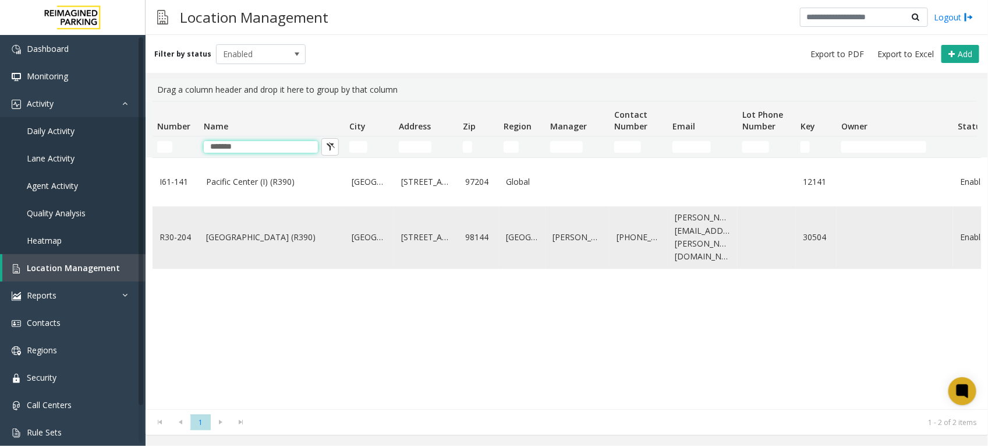
type input "*******"
click at [256, 231] on link "[GEOGRAPHIC_DATA] (R390)" at bounding box center [272, 237] width 132 height 13
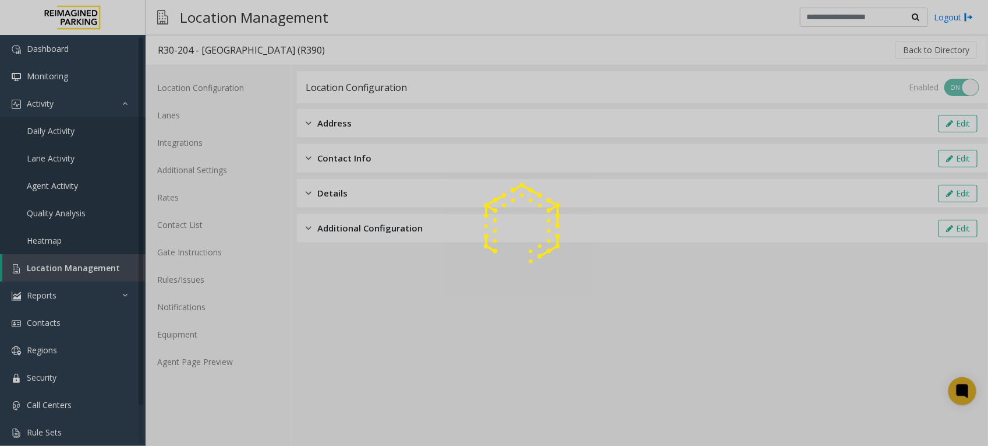
click at [206, 362] on div at bounding box center [494, 223] width 988 height 446
click at [190, 360] on link "Agent Page Preview" at bounding box center [218, 361] width 145 height 27
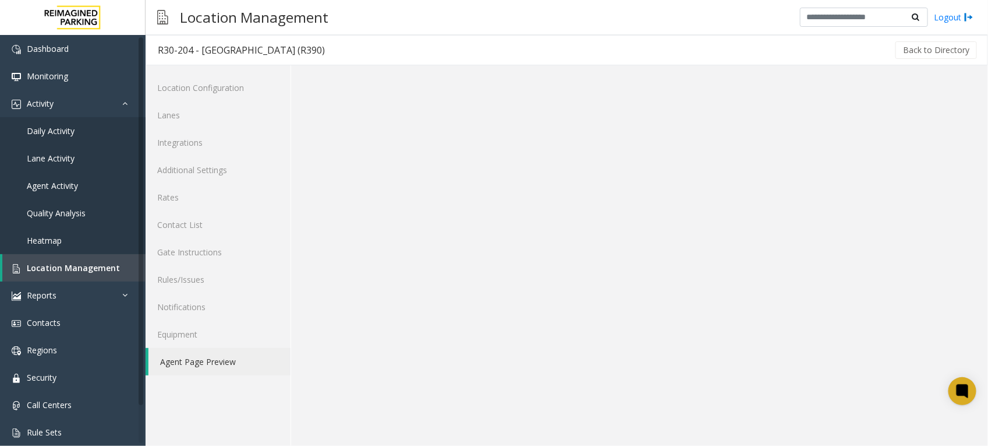
click at [190, 360] on link "Agent Page Preview" at bounding box center [220, 361] width 142 height 27
click at [162, 194] on link "Rates" at bounding box center [218, 196] width 145 height 27
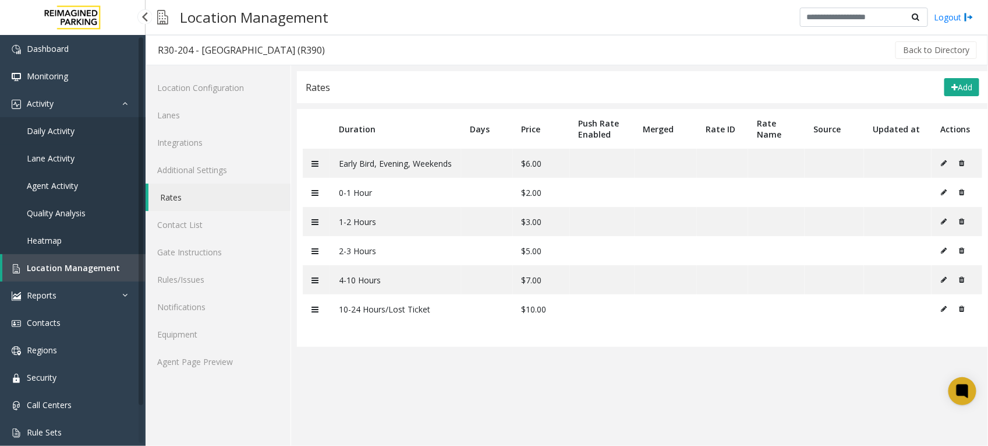
click at [76, 124] on link "Daily Activity" at bounding box center [73, 130] width 146 height 27
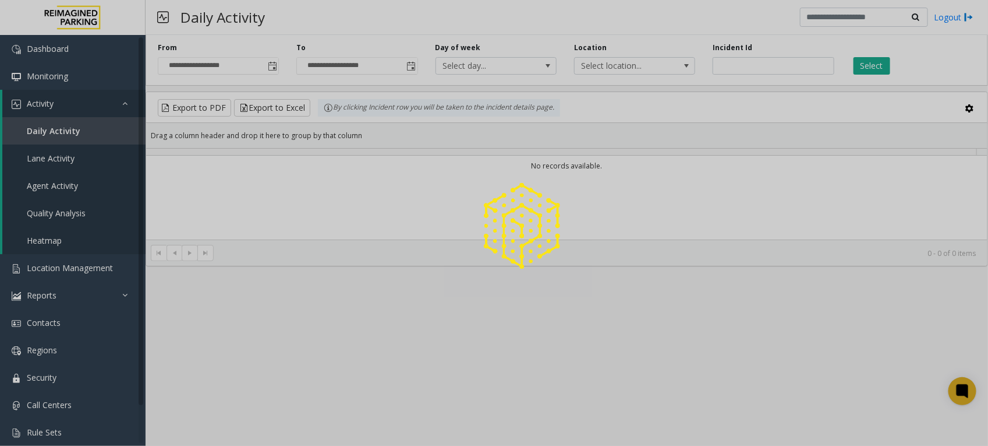
click at [737, 64] on div at bounding box center [494, 223] width 988 height 446
click at [741, 67] on div at bounding box center [494, 223] width 988 height 446
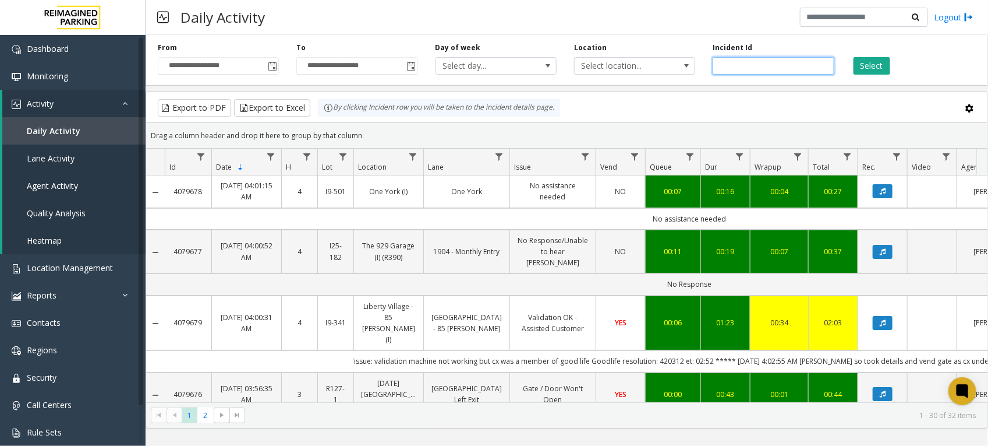
click at [749, 67] on input "number" at bounding box center [773, 65] width 121 height 17
paste input "*******"
type input "*******"
click at [870, 66] on button "Select" at bounding box center [872, 65] width 37 height 17
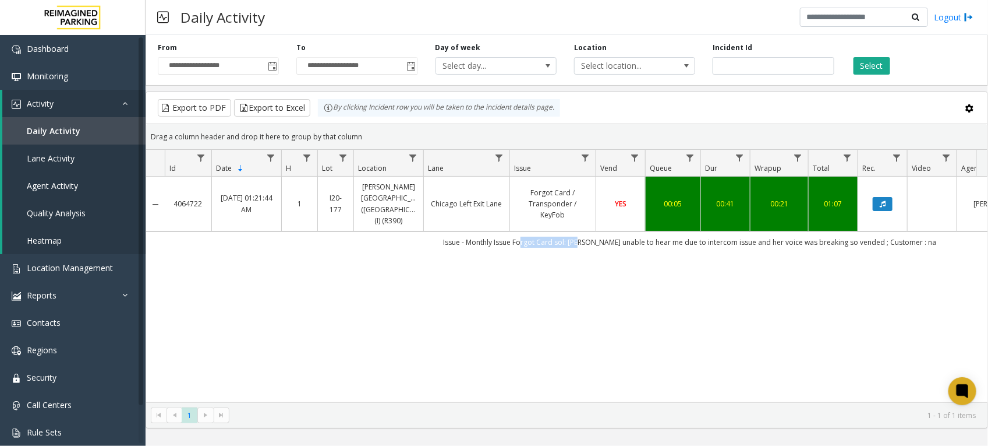
drag, startPoint x: 536, startPoint y: 233, endPoint x: 594, endPoint y: 233, distance: 58.2
click at [594, 233] on td "Issue - Monthly Issue Forgot Card sol: [PERSON_NAME] unable to hear me due to i…" at bounding box center [690, 241] width 1050 height 21
drag, startPoint x: 594, startPoint y: 233, endPoint x: 599, endPoint y: 255, distance: 22.0
click at [599, 255] on div "4064722 [DATE] 01:21:44 AM 1 I20-[GEOGRAPHIC_DATA][PERSON_NAME] ([GEOGRAPHIC_DA…" at bounding box center [567, 288] width 842 height 225
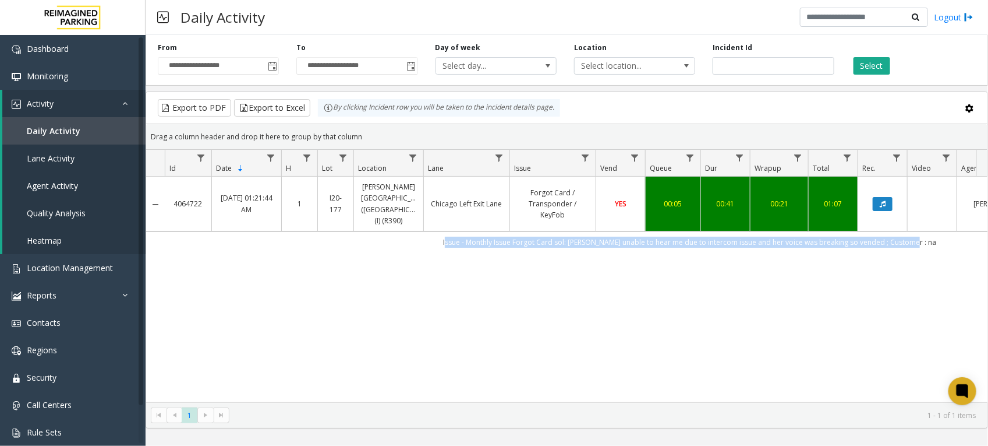
drag, startPoint x: 458, startPoint y: 231, endPoint x: 928, endPoint y: 242, distance: 470.1
click at [928, 242] on td "Issue - Monthly Issue Forgot Card sol: [PERSON_NAME] unable to hear me due to i…" at bounding box center [690, 241] width 1050 height 21
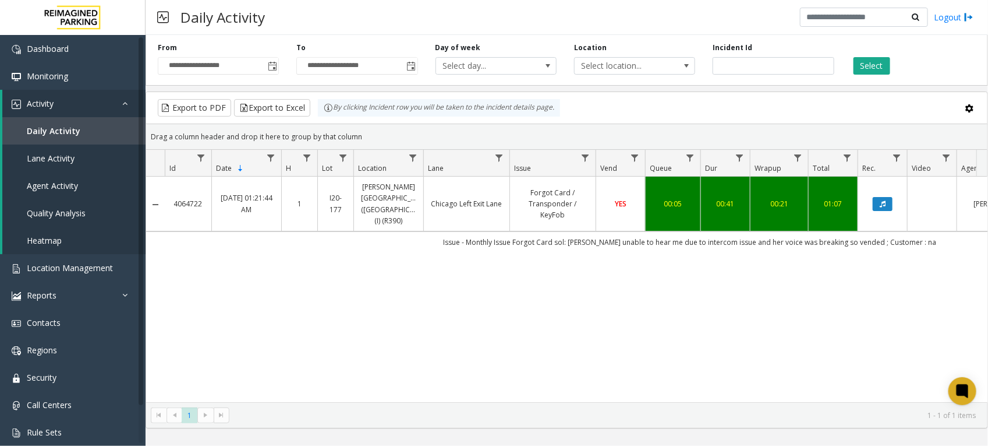
click at [647, 248] on div "4064722 [DATE] 01:21:44 AM 1 I20-[GEOGRAPHIC_DATA][PERSON_NAME] ([GEOGRAPHIC_DA…" at bounding box center [567, 288] width 842 height 225
click at [613, 237] on td "Issue - Monthly Issue Forgot Card sol: [PERSON_NAME] unable to hear me due to i…" at bounding box center [690, 241] width 1050 height 21
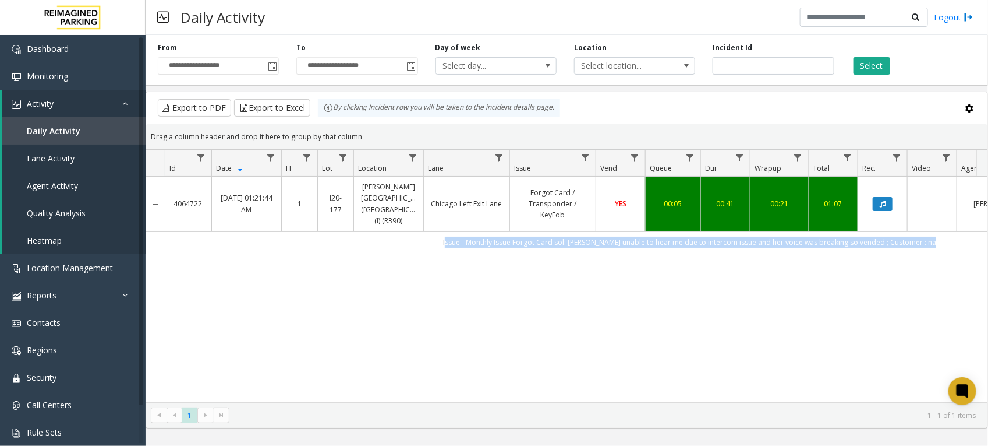
click at [613, 237] on td "Issue - Monthly Issue Forgot Card sol: [PERSON_NAME] unable to hear me due to i…" at bounding box center [690, 241] width 1050 height 21
click at [753, 327] on div "4064722 [DATE] 01:21:44 AM 1 I20-[GEOGRAPHIC_DATA][PERSON_NAME] ([GEOGRAPHIC_DA…" at bounding box center [567, 288] width 842 height 225
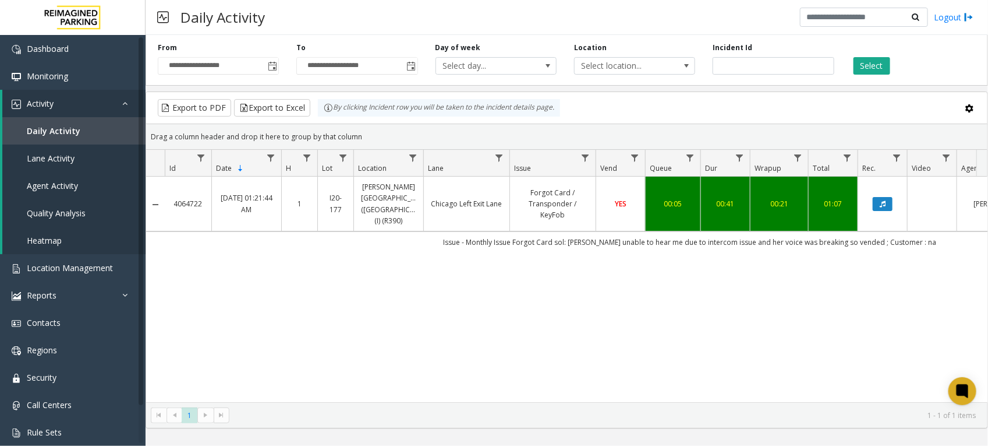
click at [578, 246] on div "4064722 [DATE] 01:21:44 AM 1 I20-[GEOGRAPHIC_DATA][PERSON_NAME] ([GEOGRAPHIC_DA…" at bounding box center [567, 288] width 842 height 225
click at [533, 313] on div "4064722 [DATE] 01:21:44 AM 1 I20-[GEOGRAPHIC_DATA][PERSON_NAME] ([GEOGRAPHIC_DA…" at bounding box center [567, 288] width 842 height 225
drag, startPoint x: 772, startPoint y: 64, endPoint x: 542, endPoint y: 60, distance: 229.5
click at [542, 60] on div "**********" at bounding box center [567, 57] width 843 height 55
paste input "number"
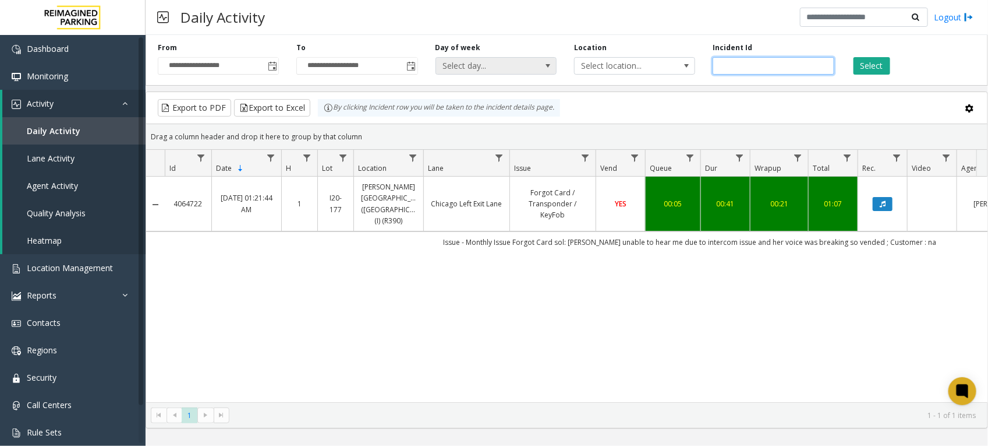
drag, startPoint x: 807, startPoint y: 59, endPoint x: 540, endPoint y: 60, distance: 267.3
click at [540, 60] on div "**********" at bounding box center [567, 57] width 843 height 55
type input "*******"
click at [869, 67] on button "Select" at bounding box center [872, 65] width 37 height 17
